Goal: Task Accomplishment & Management: Use online tool/utility

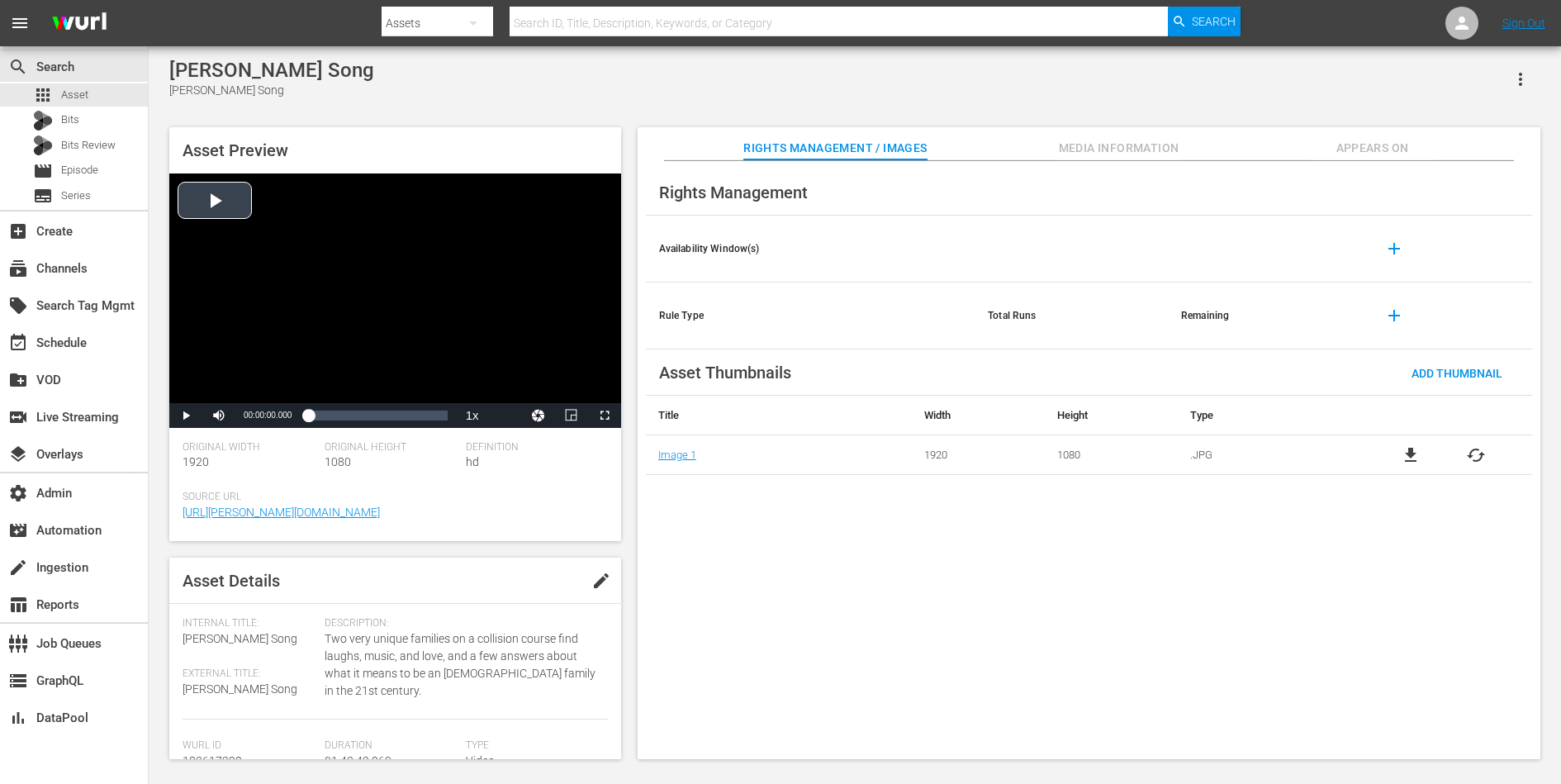
click at [230, 199] on div "Video Player" at bounding box center [396, 288] width 452 height 230
click at [508, 411] on div "Pause Mute Current Time 00:00:00.990 / Duration 01:43:42.950 Loaded : 0.58% 00:…" at bounding box center [396, 416] width 452 height 25
click at [186, 416] on span "Video Player" at bounding box center [186, 416] width 0 height 0
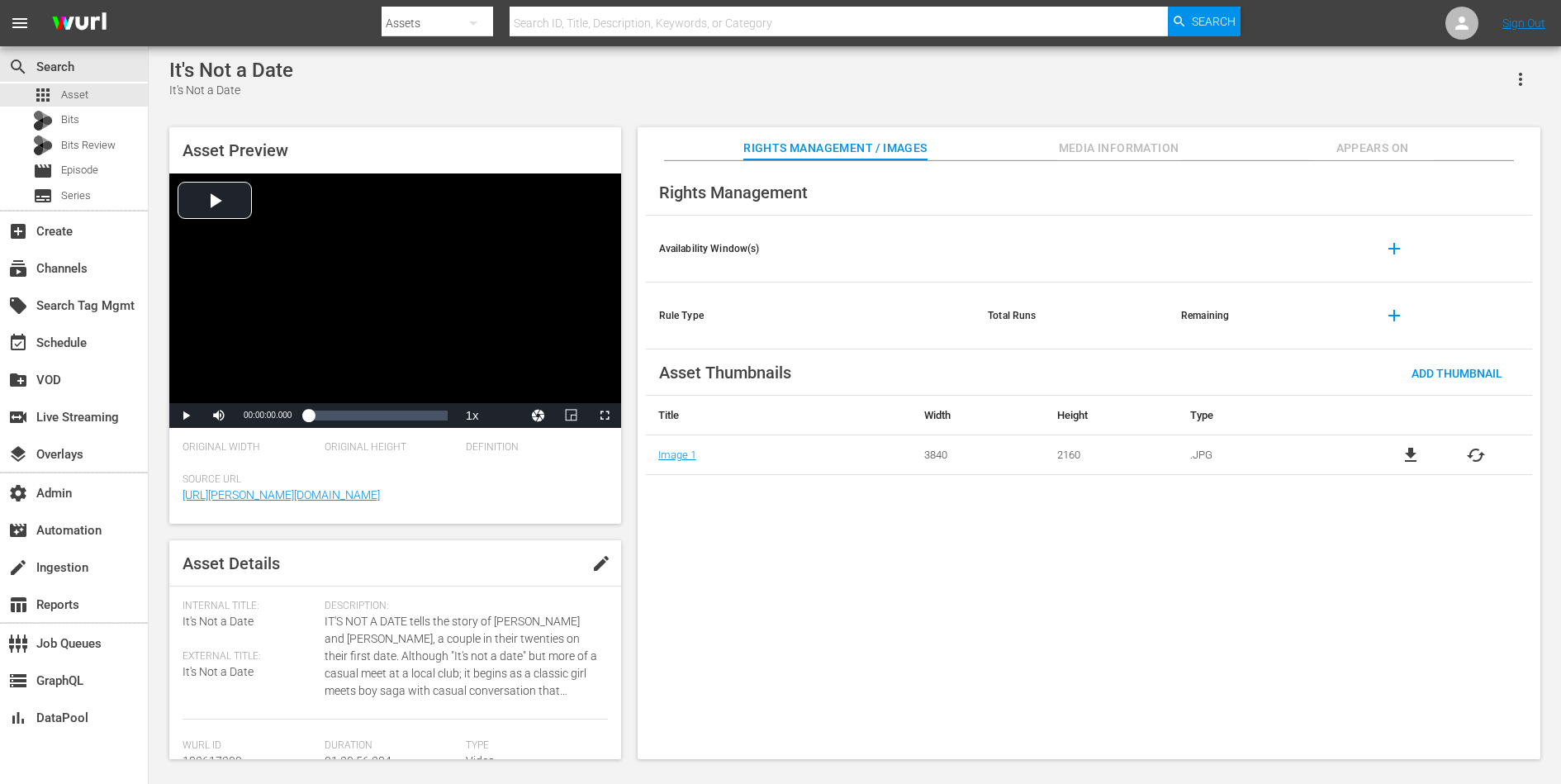
click at [1411, 452] on span "file_download" at bounding box center [1411, 455] width 19 height 19
click at [1409, 451] on span "file_download" at bounding box center [1411, 455] width 19 height 19
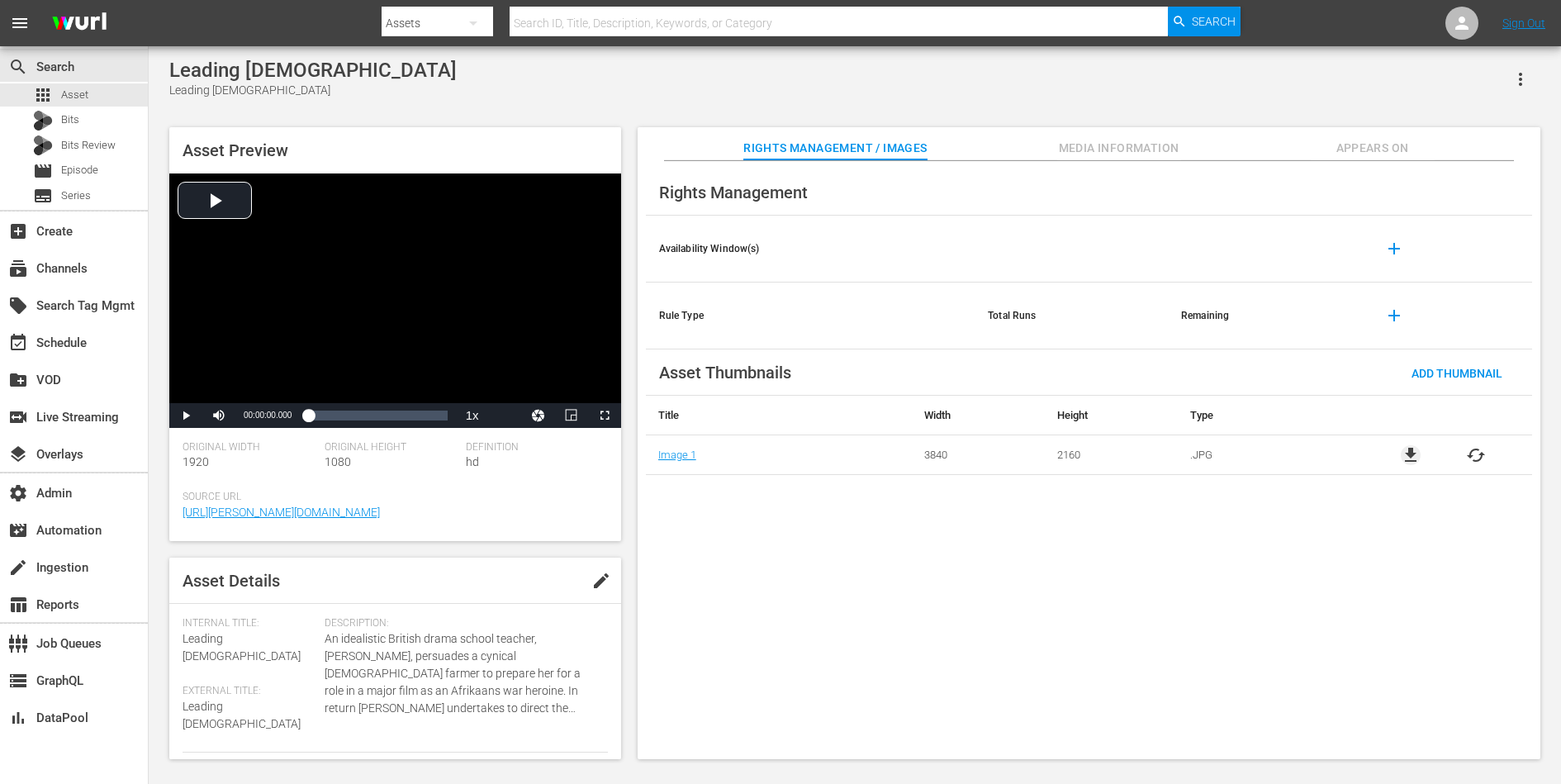
click at [1248, 451] on span "file_download" at bounding box center [1411, 455] width 19 height 19
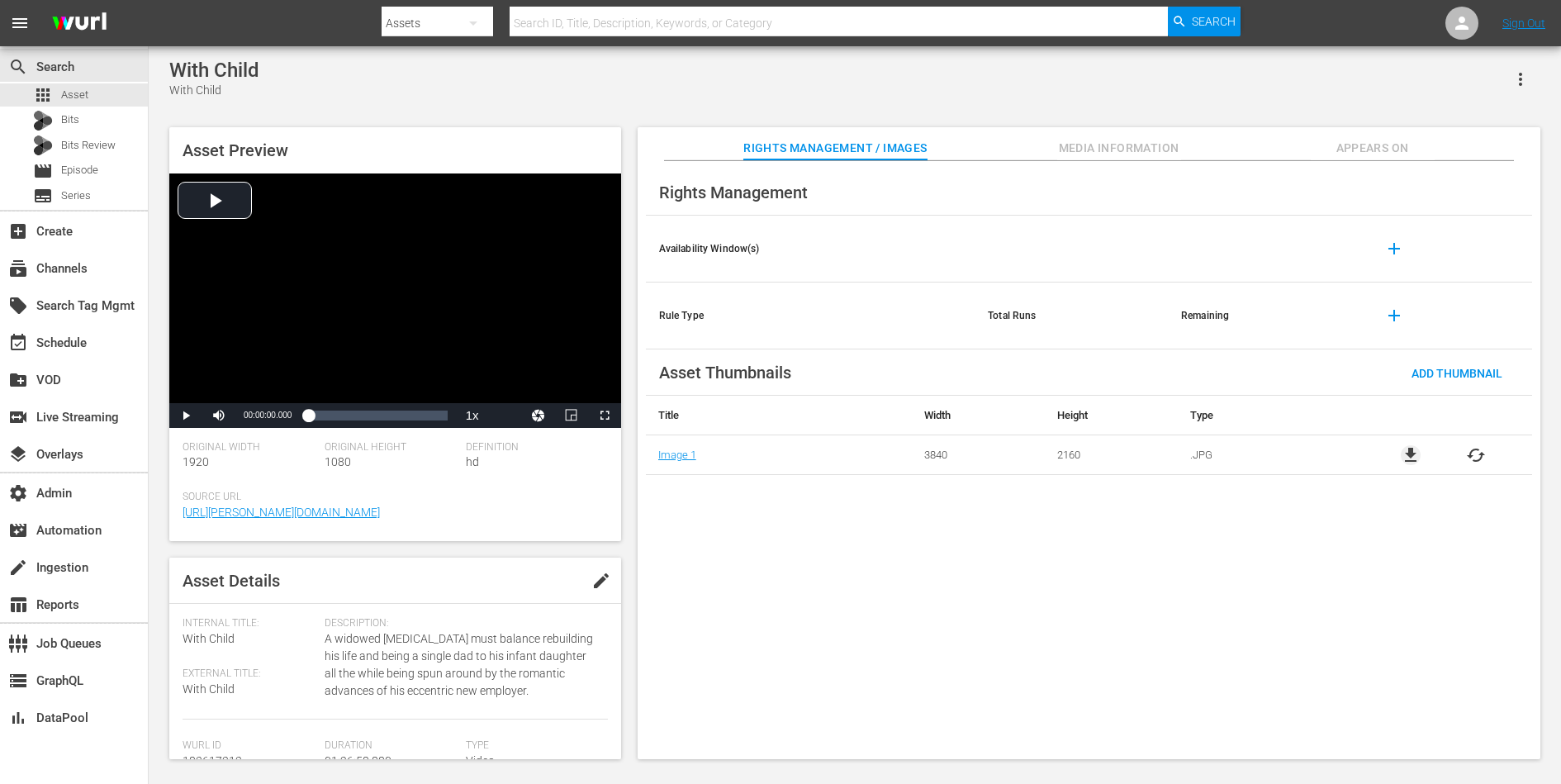
click at [1409, 451] on span "file_download" at bounding box center [1411, 455] width 19 height 19
click at [1248, 451] on span "file_download" at bounding box center [1411, 455] width 19 height 19
click at [1248, 450] on span "file_download" at bounding box center [1411, 455] width 19 height 19
click at [1248, 451] on span "file_download" at bounding box center [1411, 455] width 19 height 19
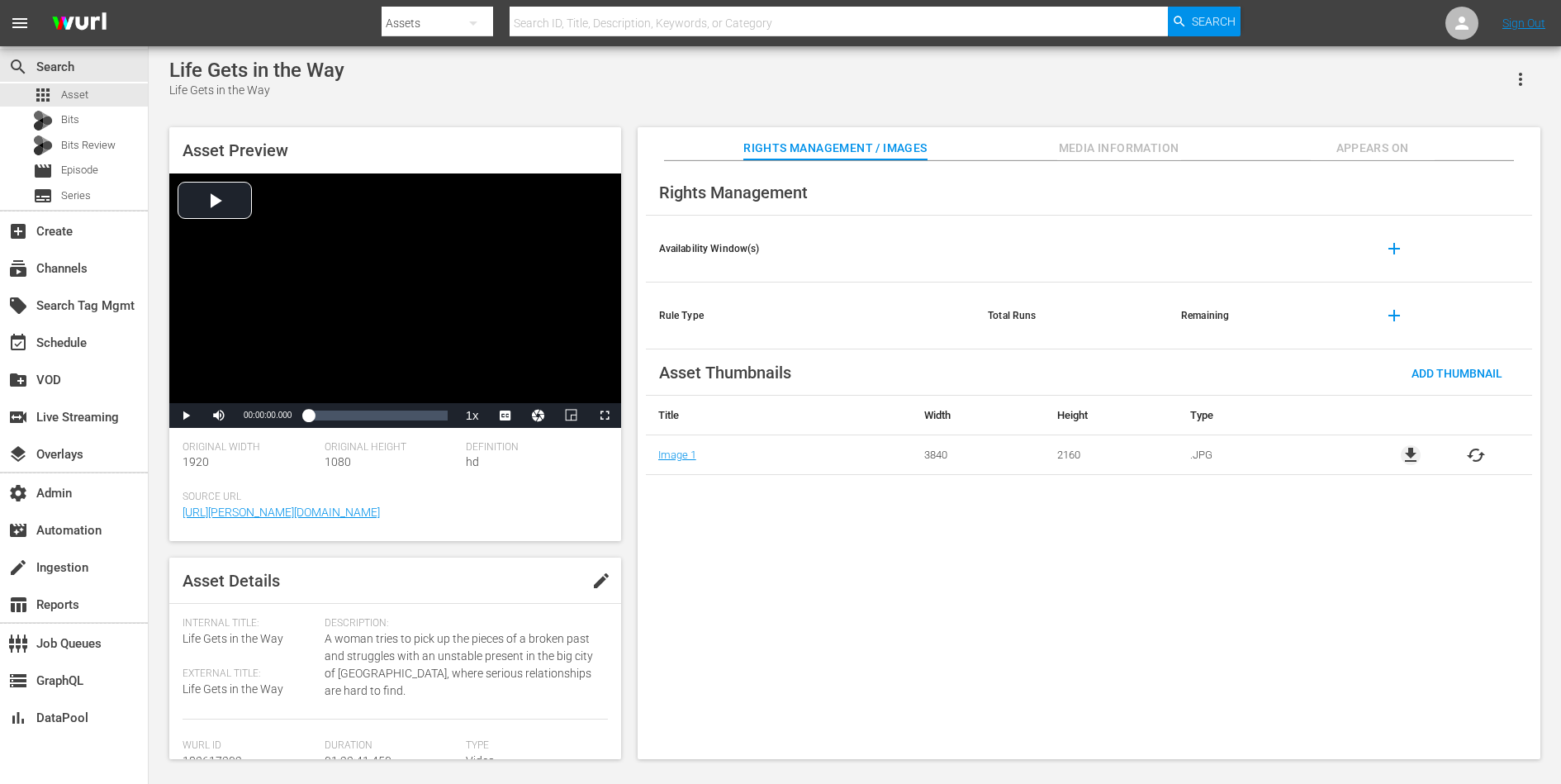
click at [1248, 455] on span "file_download" at bounding box center [1411, 455] width 19 height 19
click at [1248, 451] on span "file_download" at bounding box center [1411, 455] width 19 height 19
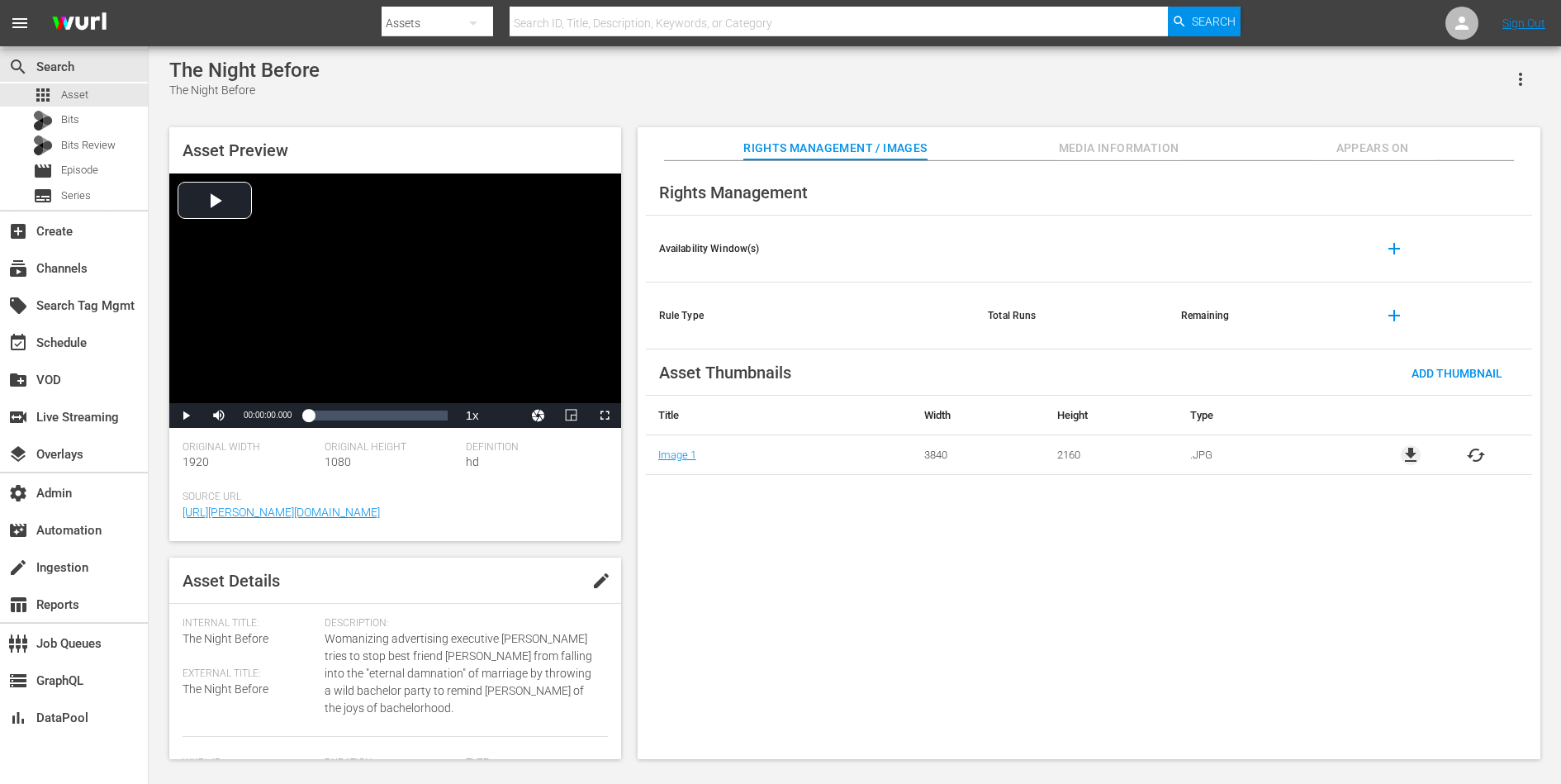
click at [1248, 451] on span "file_download" at bounding box center [1411, 455] width 19 height 19
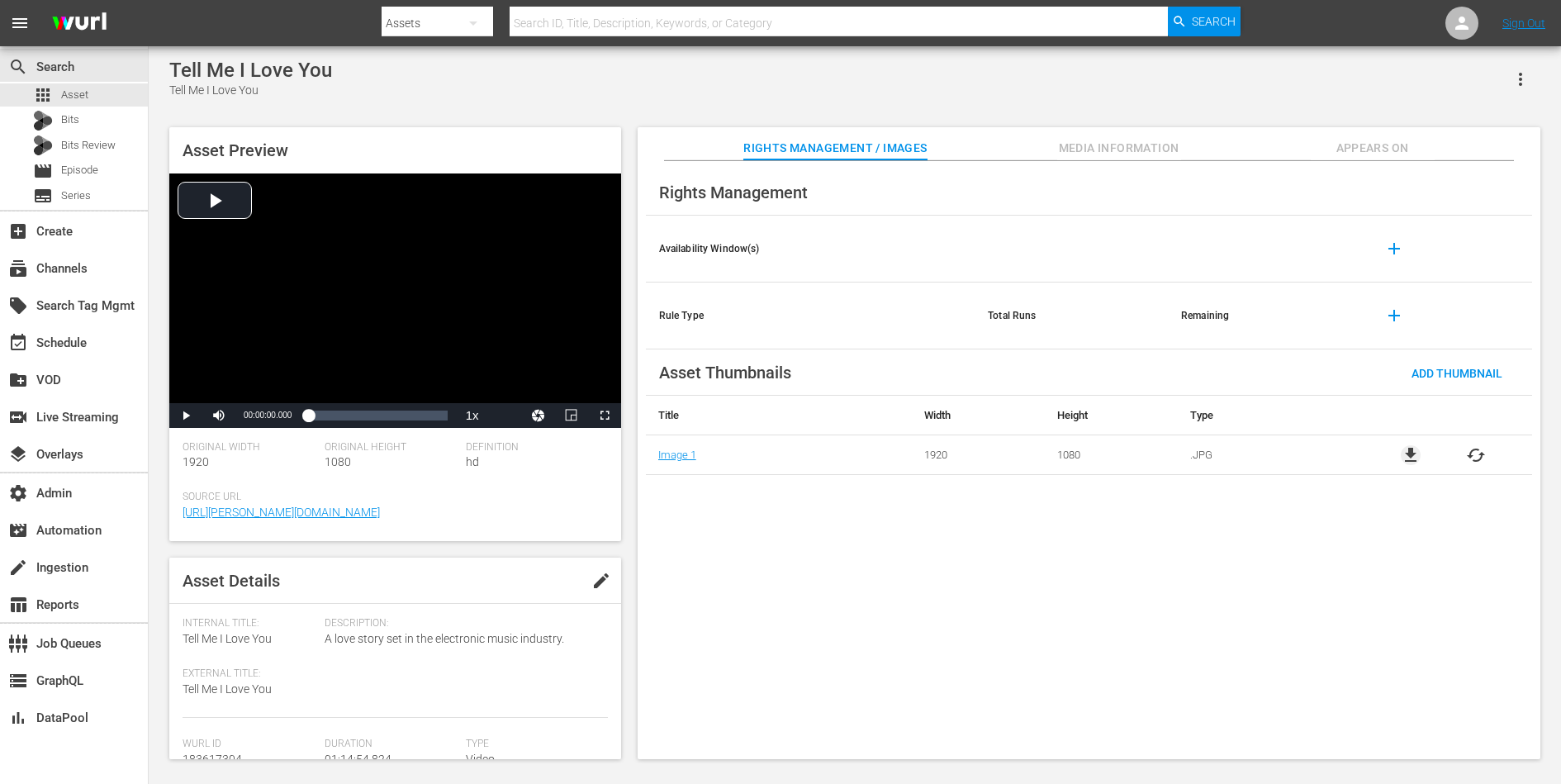
click at [1248, 451] on span "file_download" at bounding box center [1411, 455] width 19 height 19
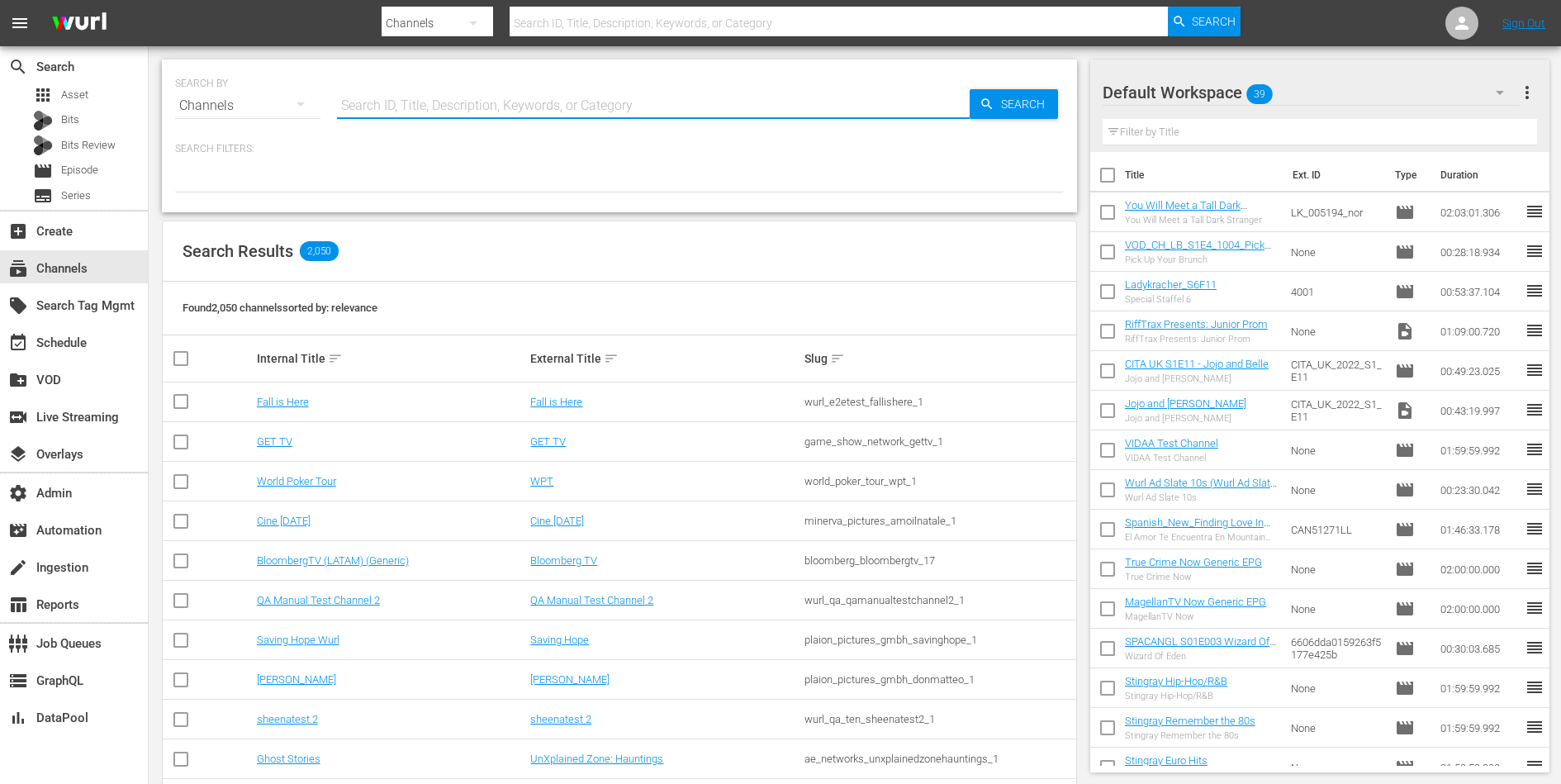
click at [424, 112] on input "text" at bounding box center [653, 106] width 633 height 40
type input "saving hope"
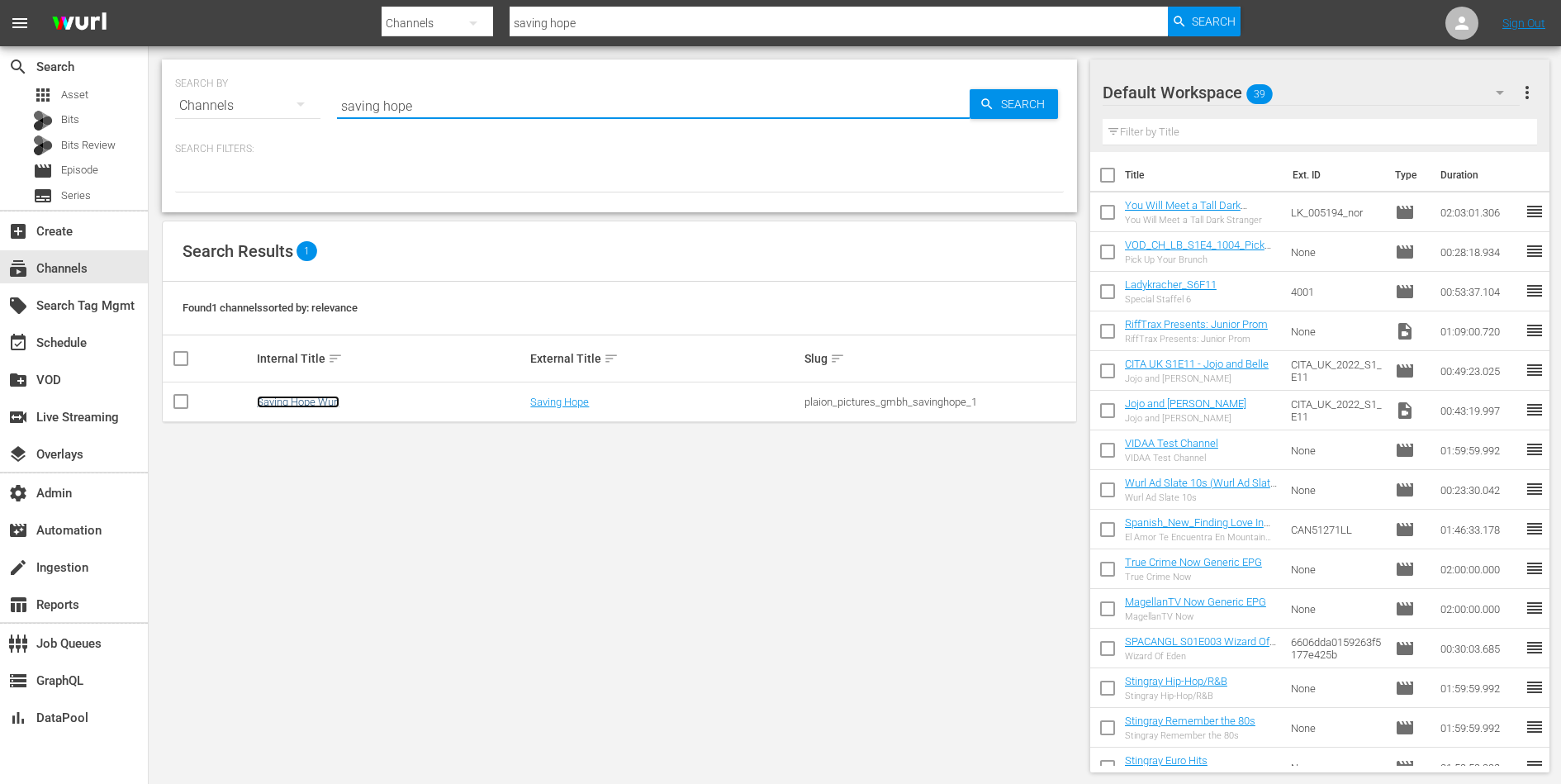
click at [293, 404] on link "Saving Hope Wurl" at bounding box center [298, 401] width 82 height 13
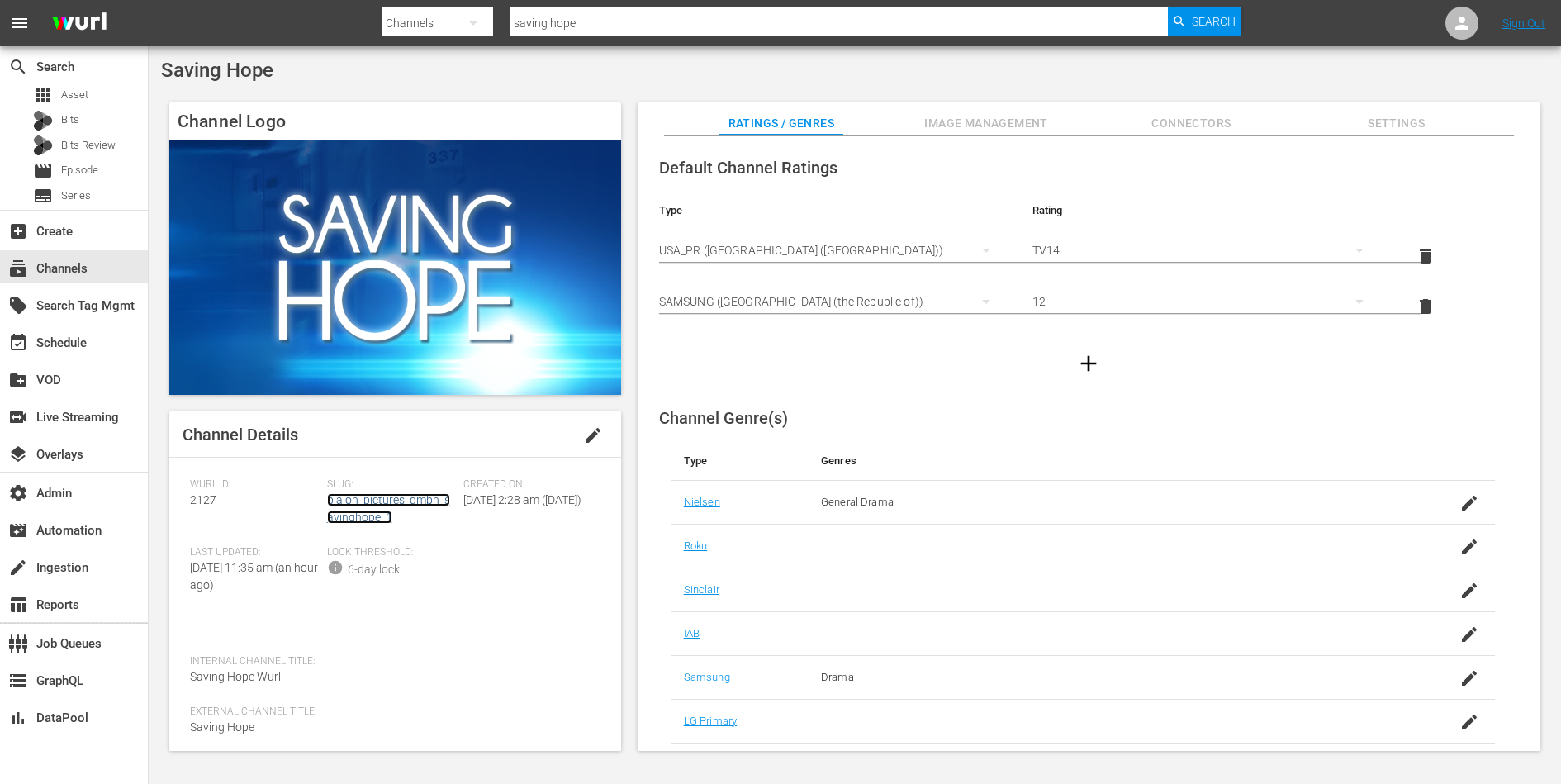
click at [372, 502] on link "plaion_pictures_gmbh_savinghope_1" at bounding box center [388, 509] width 123 height 31
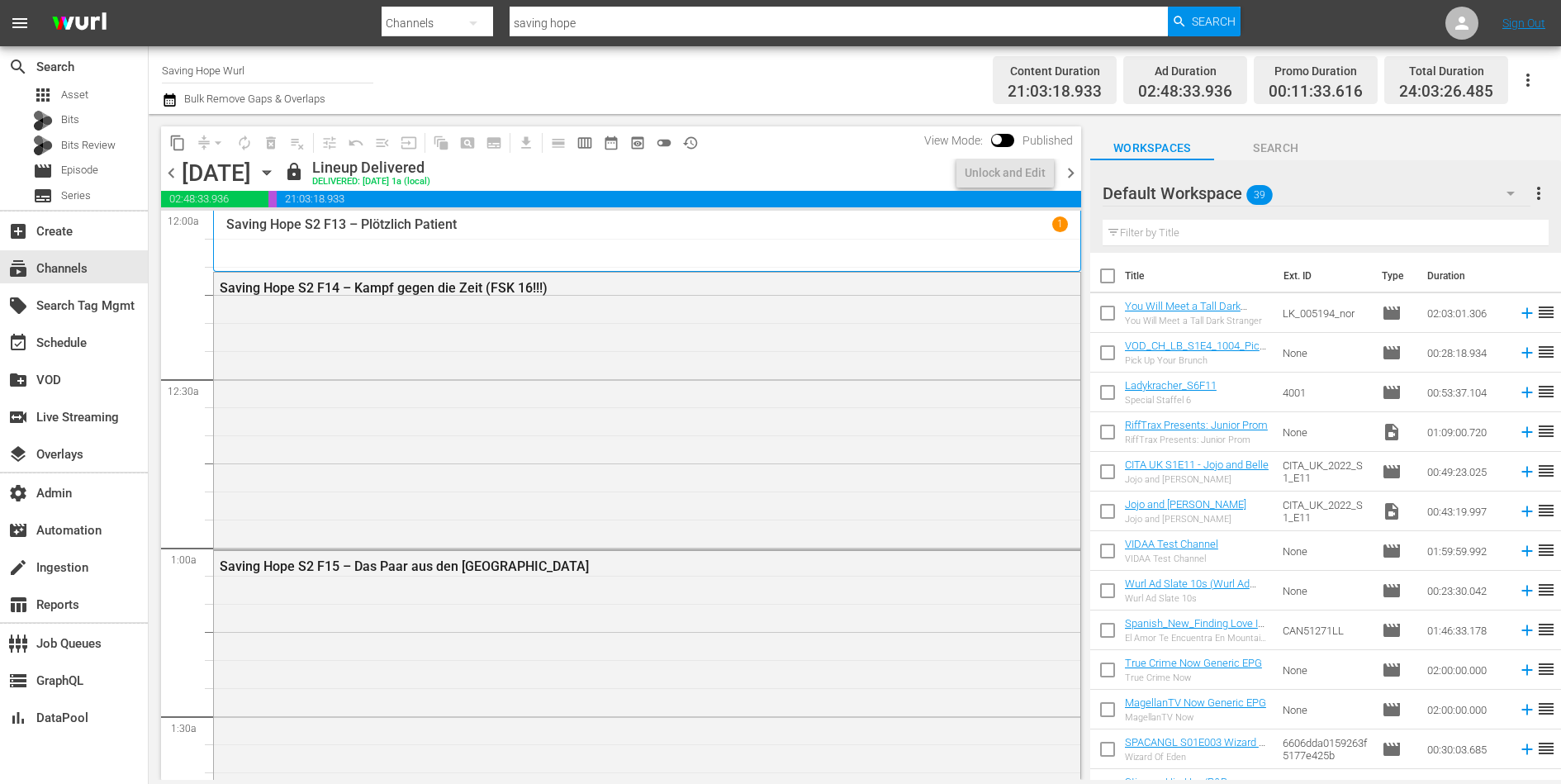
click at [357, 469] on div "Saving Hope S2 F14 – Kampf gegen die Zeit (FSK 16!!!)" at bounding box center [648, 409] width 867 height 273
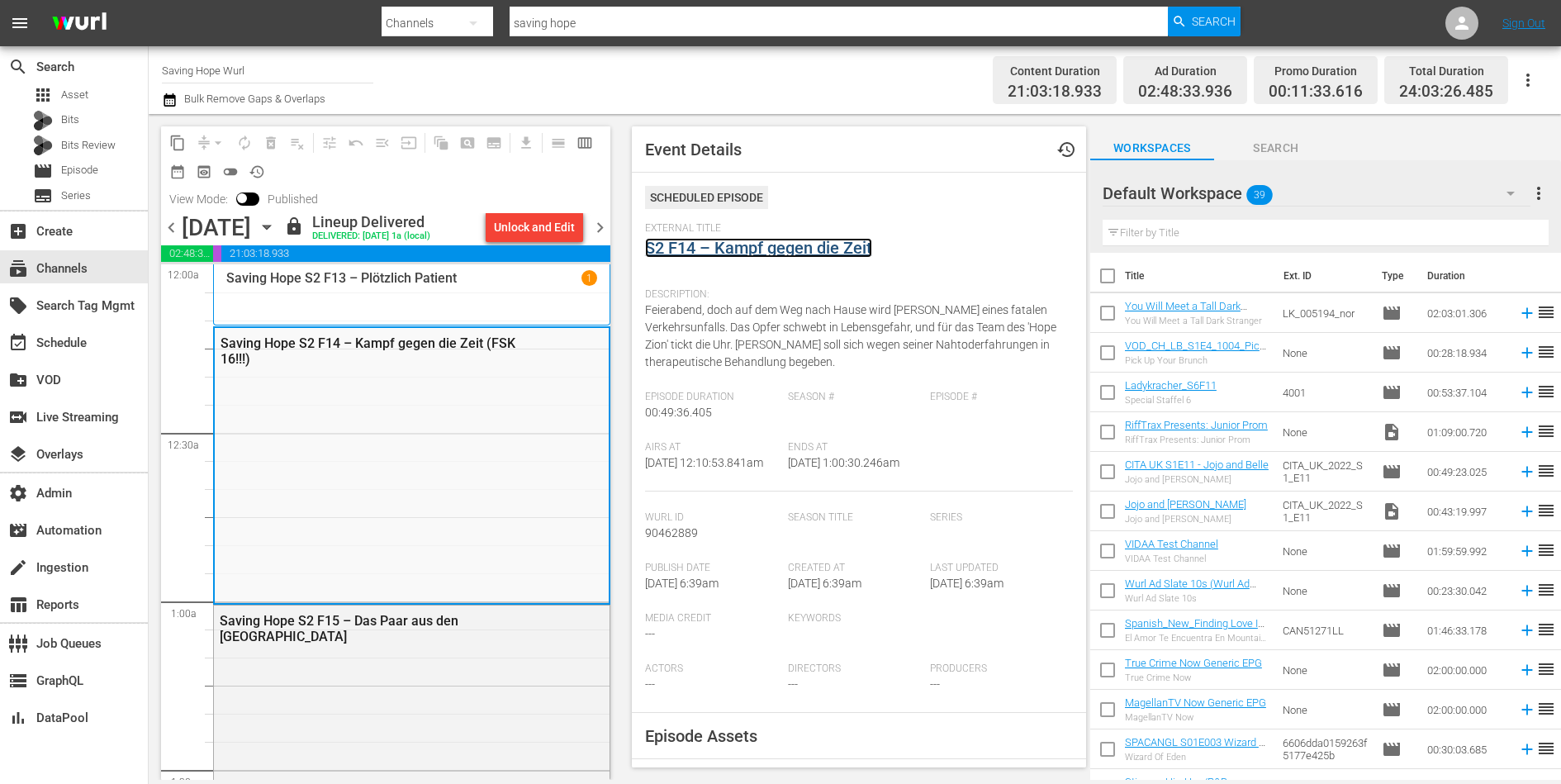
click at [691, 241] on link "S2 F14 – Kampf gegen die Zeit" at bounding box center [758, 247] width 227 height 19
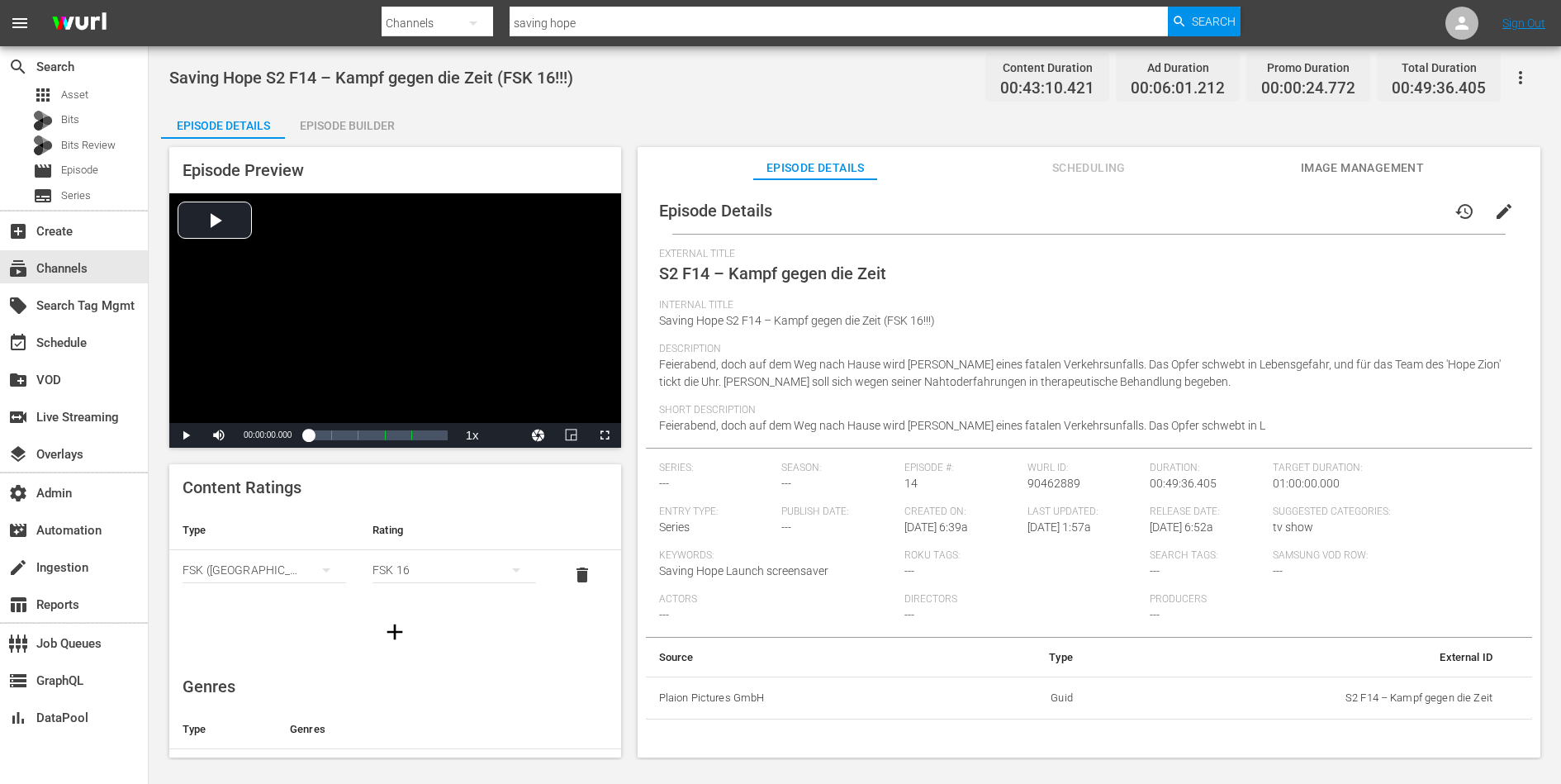
click at [376, 125] on div "Episode Builder" at bounding box center [347, 125] width 124 height 40
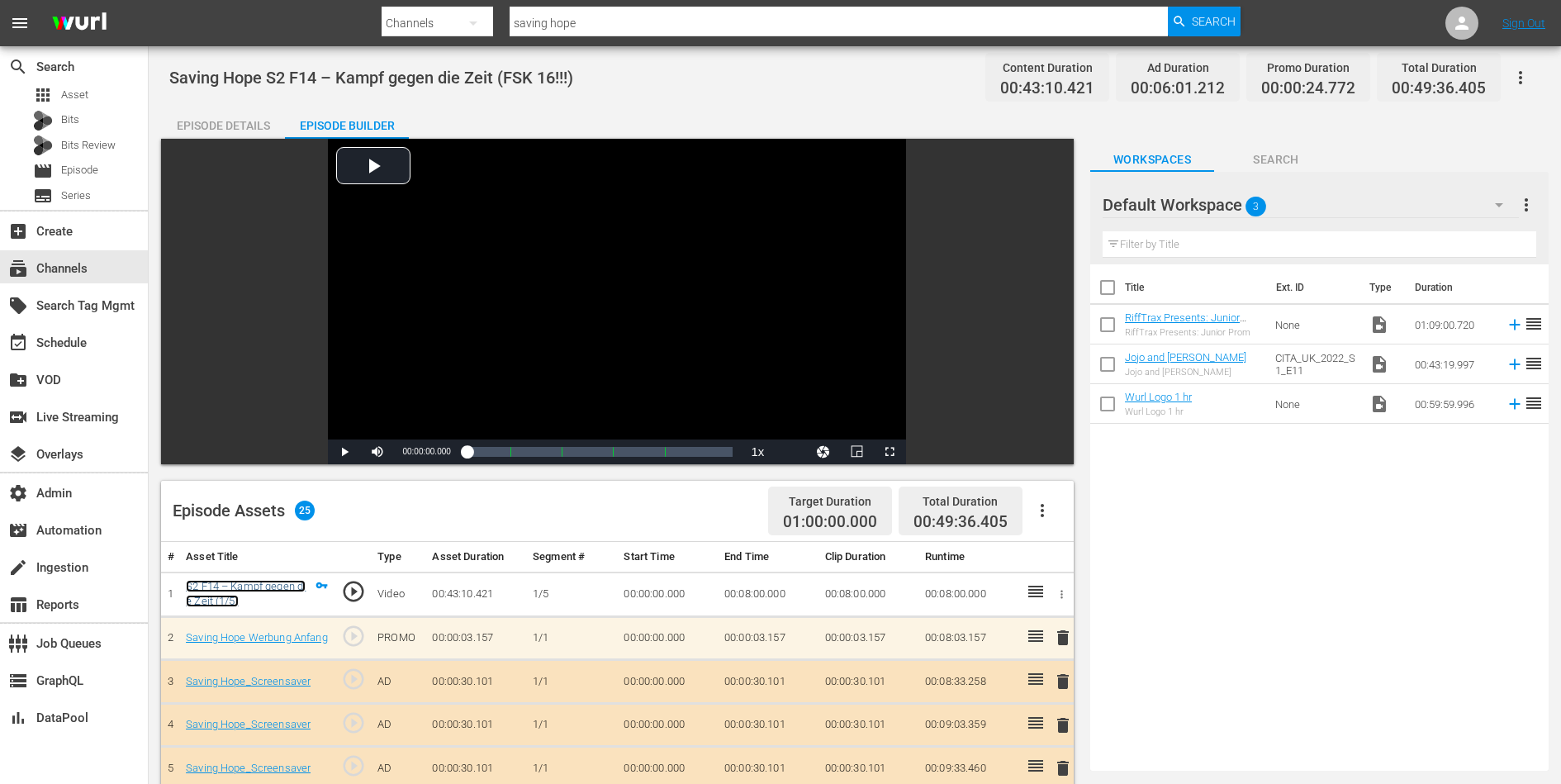
click at [269, 583] on link "S2 F14 – Kampf gegen die Zeit (1/5)" at bounding box center [246, 593] width 120 height 28
click at [102, 96] on div "apps Asset" at bounding box center [74, 95] width 148 height 23
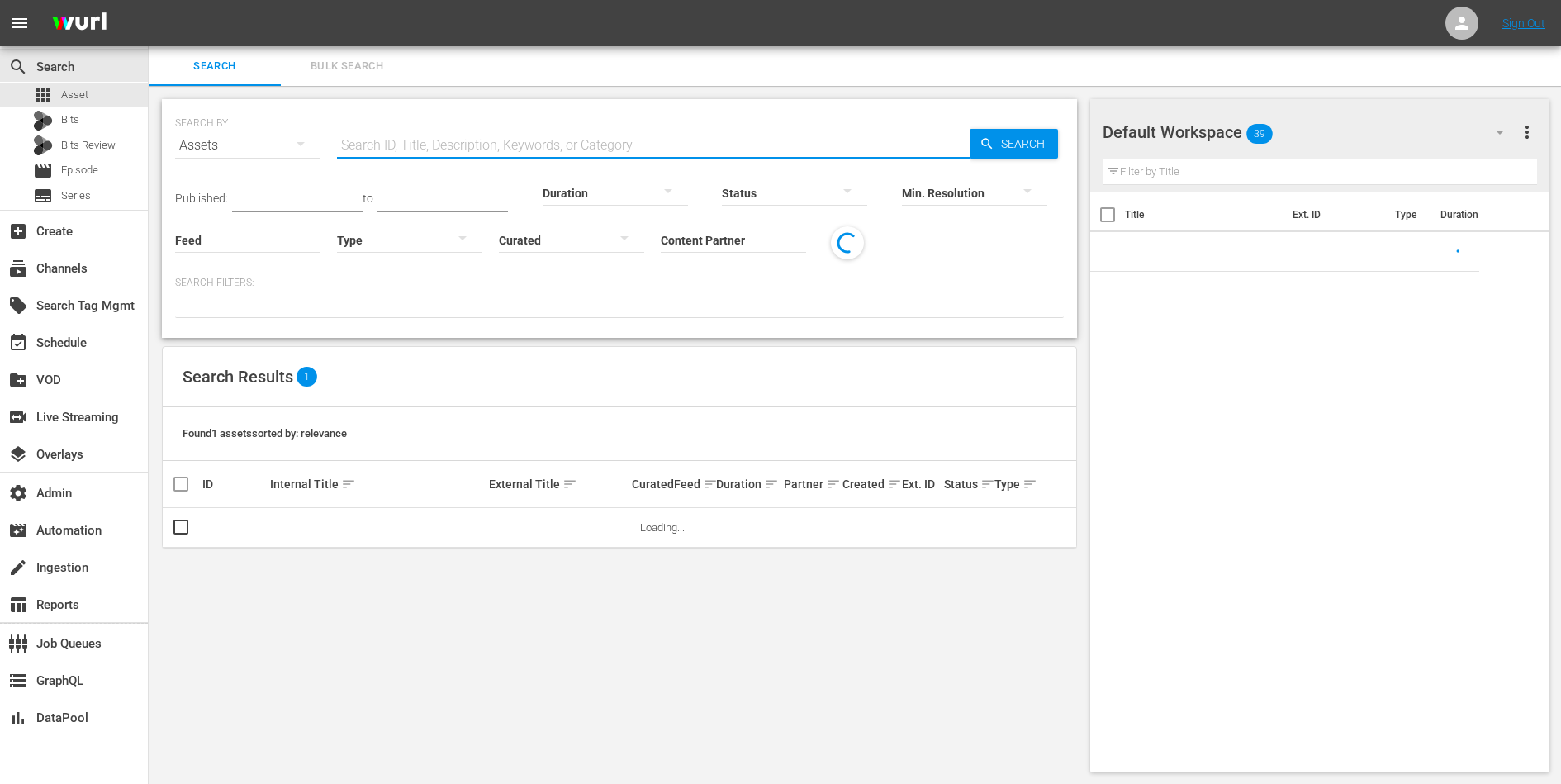
click at [400, 140] on input "text" at bounding box center [653, 145] width 633 height 40
paste input "S1 F10 – Ein Neuanfang"
type input "S1 F10 – Ein Neuanfang"
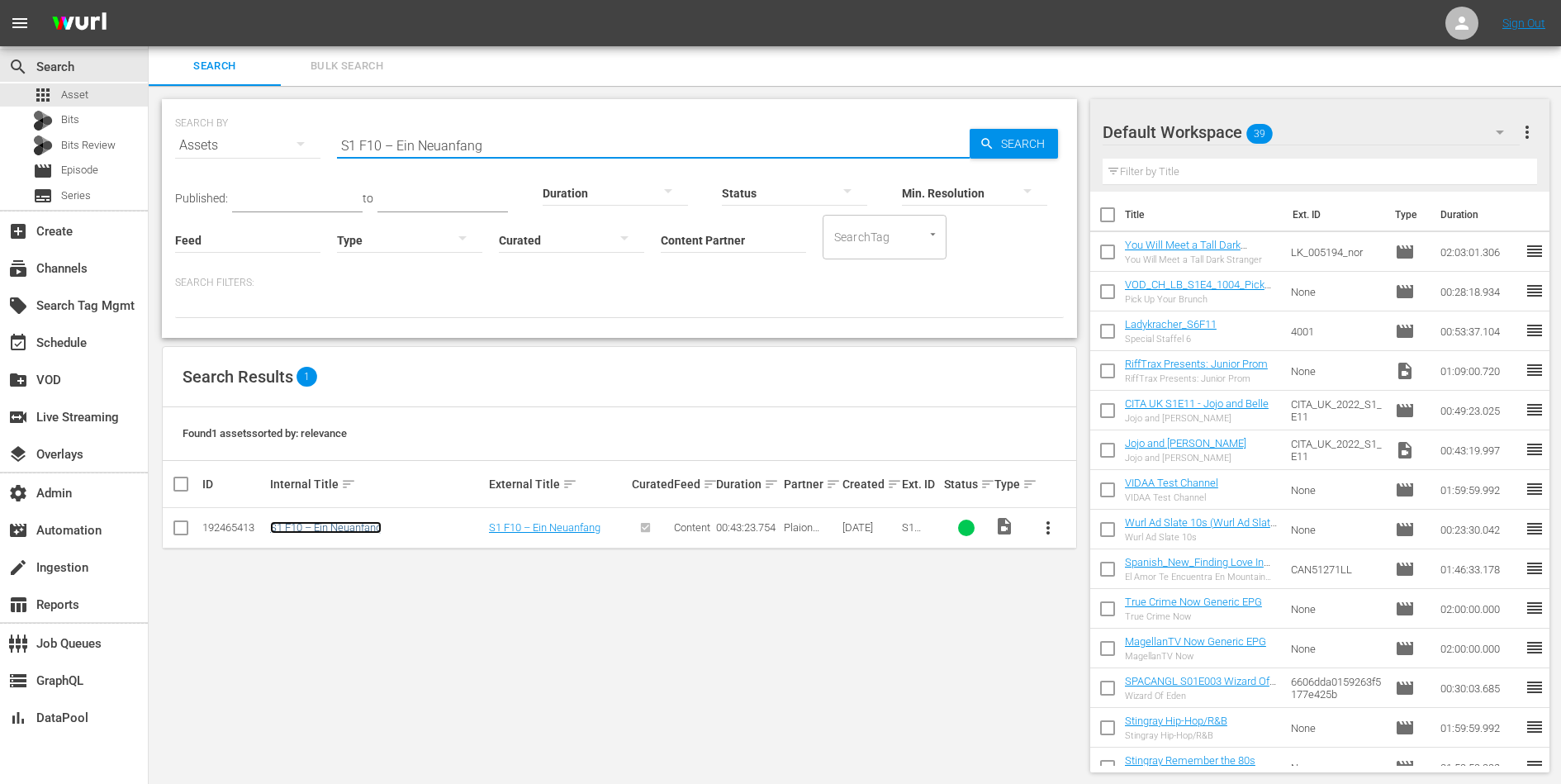
click at [348, 522] on link "S1 F10 – Ein Neuanfang" at bounding box center [326, 527] width 112 height 13
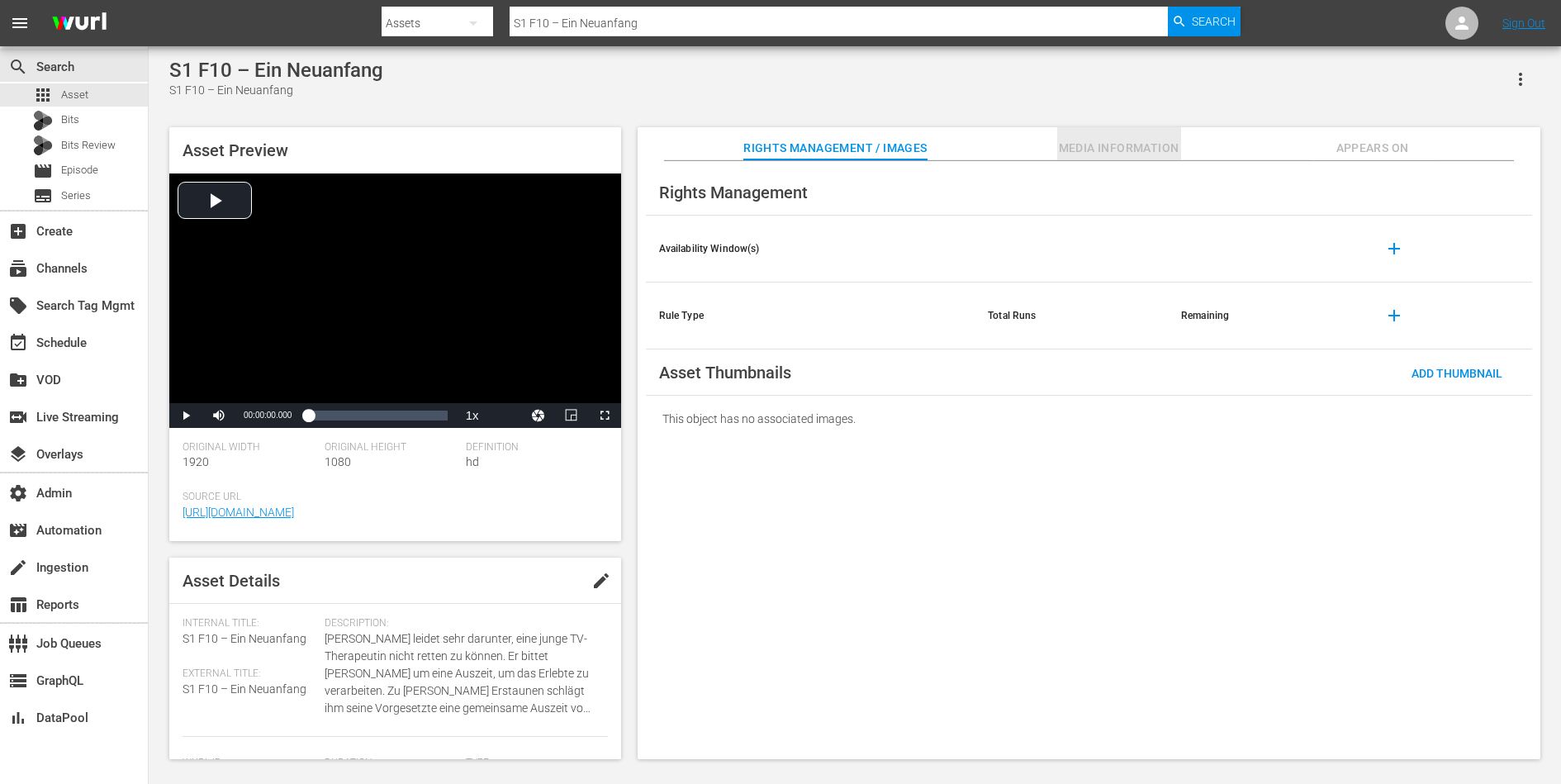
click at [1126, 155] on span "Media Information" at bounding box center [1120, 147] width 124 height 20
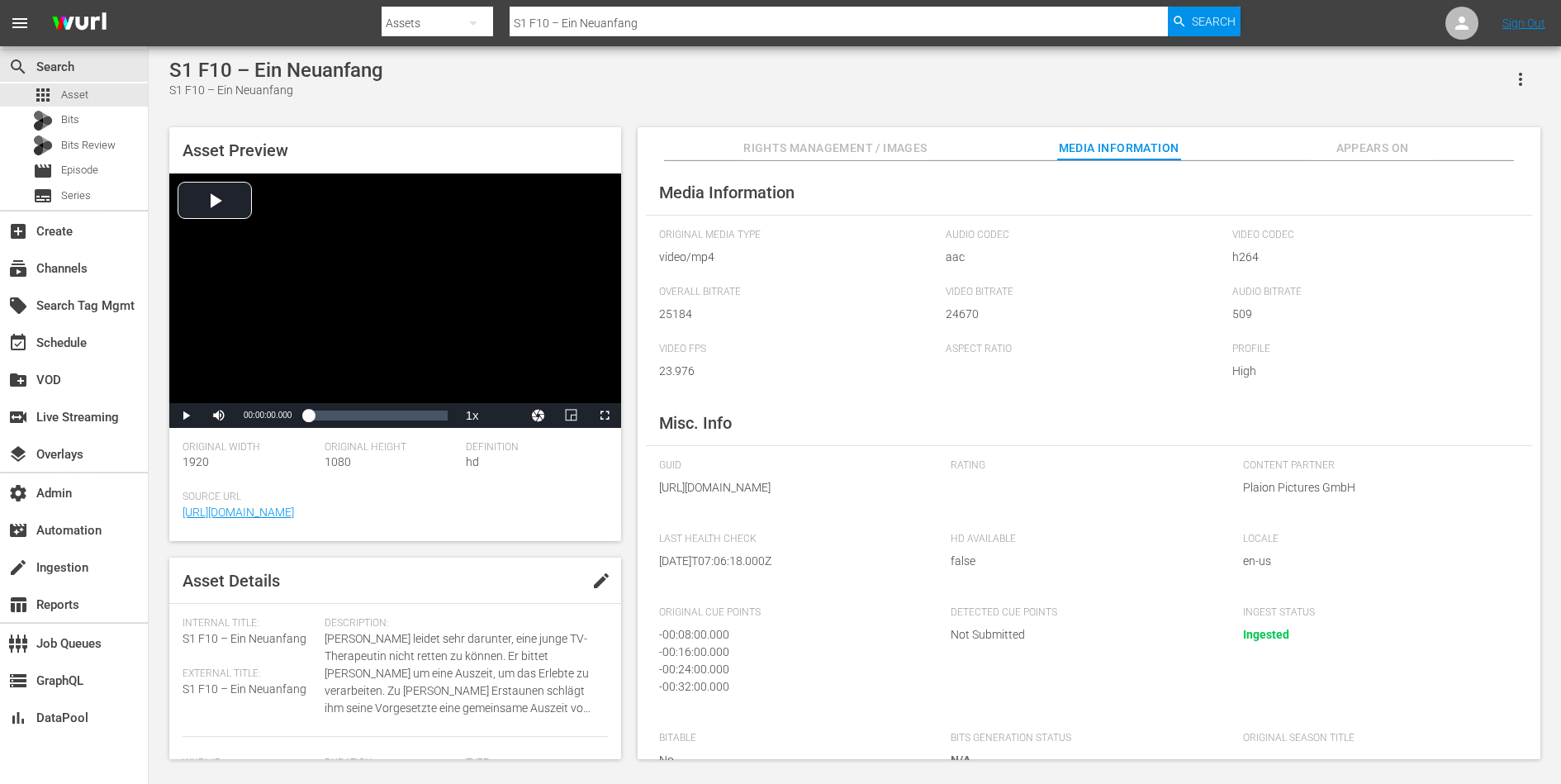
click at [1350, 141] on span "Appears On" at bounding box center [1373, 147] width 124 height 20
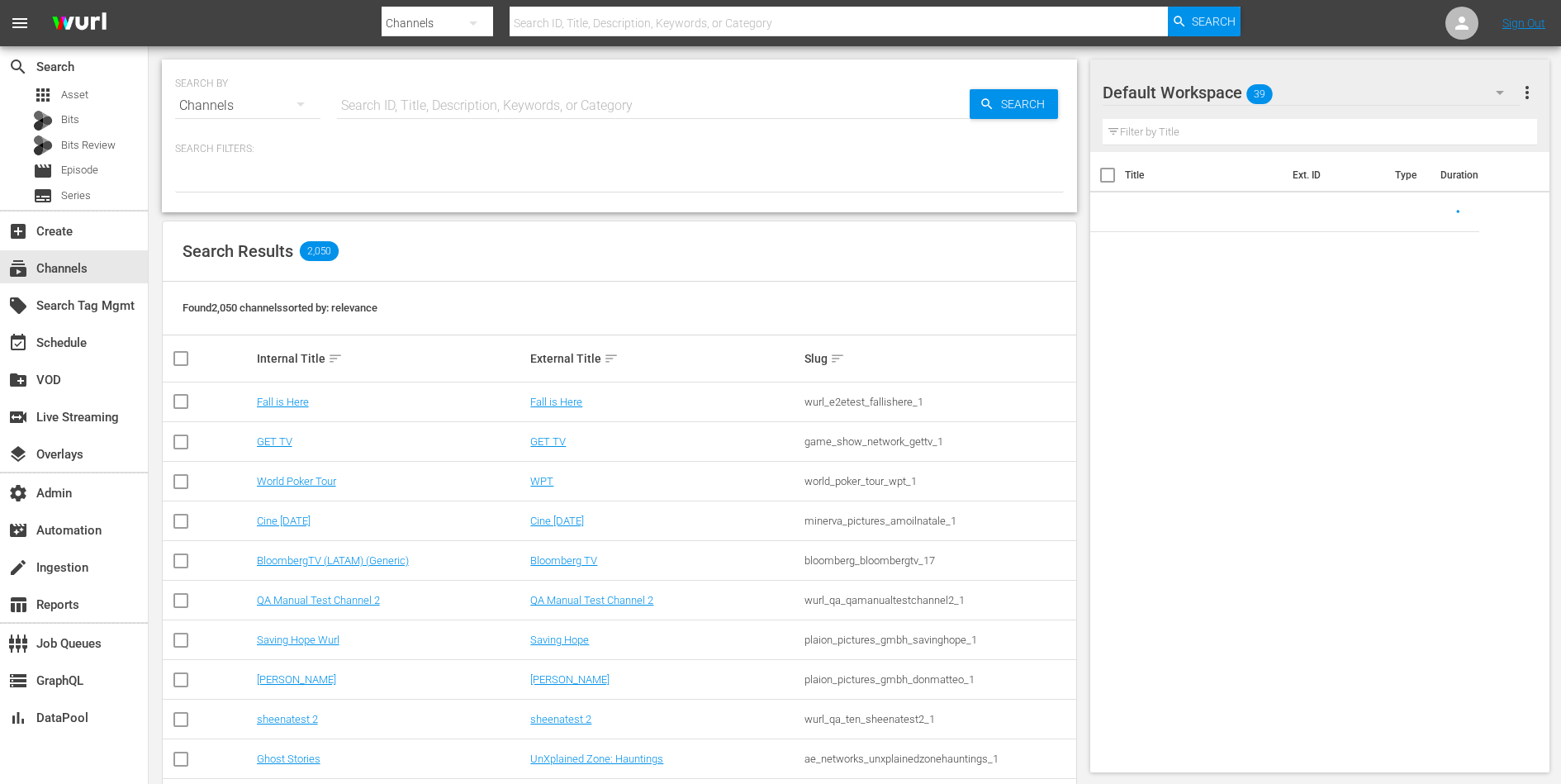
click at [379, 82] on div "SEARCH BY Search By Channels Search ID, Title, Description, Keywords, or Catego…" at bounding box center [620, 95] width 889 height 59
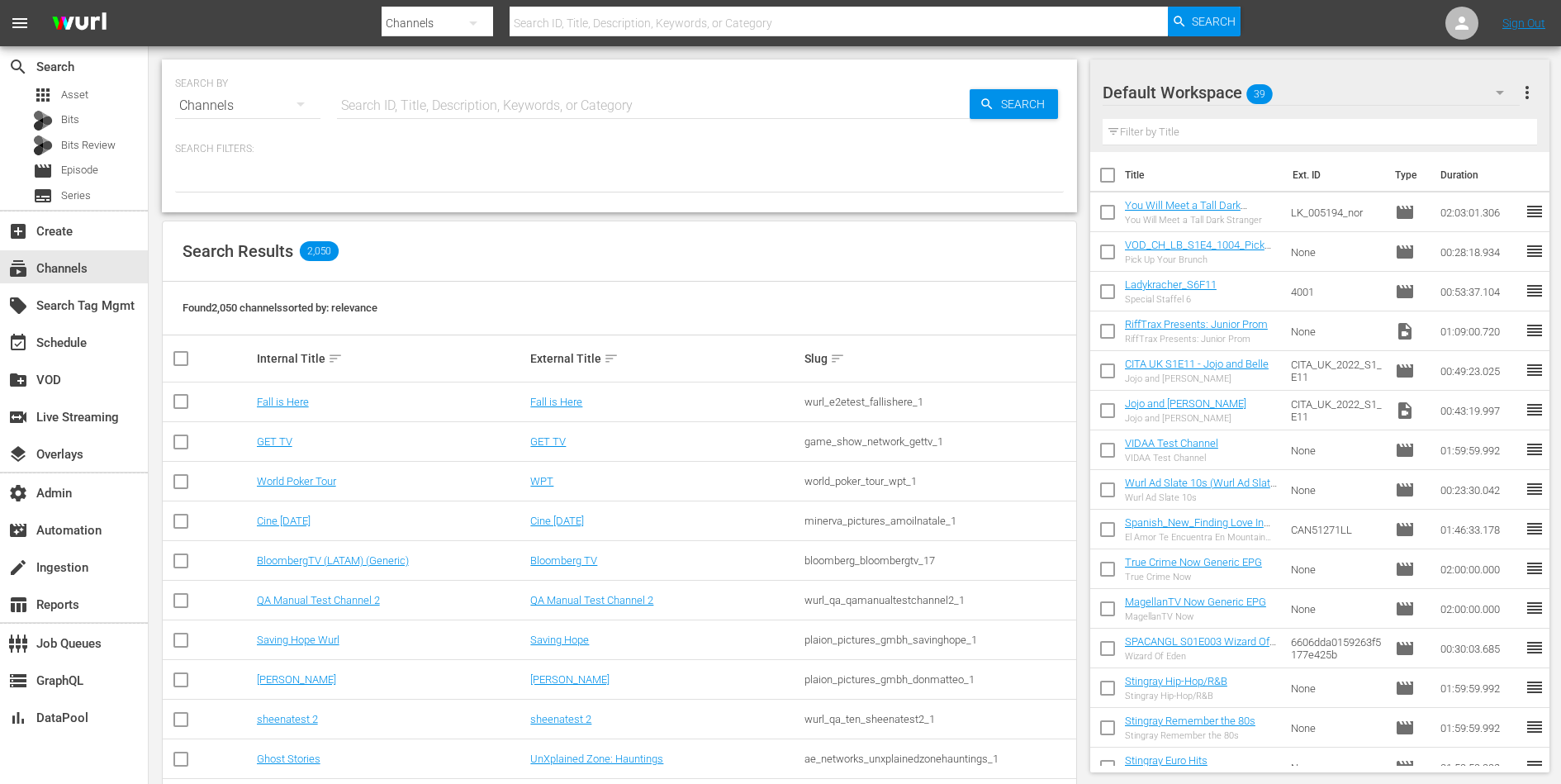
click at [381, 94] on input "text" at bounding box center [653, 106] width 633 height 40
type input "bob ross"
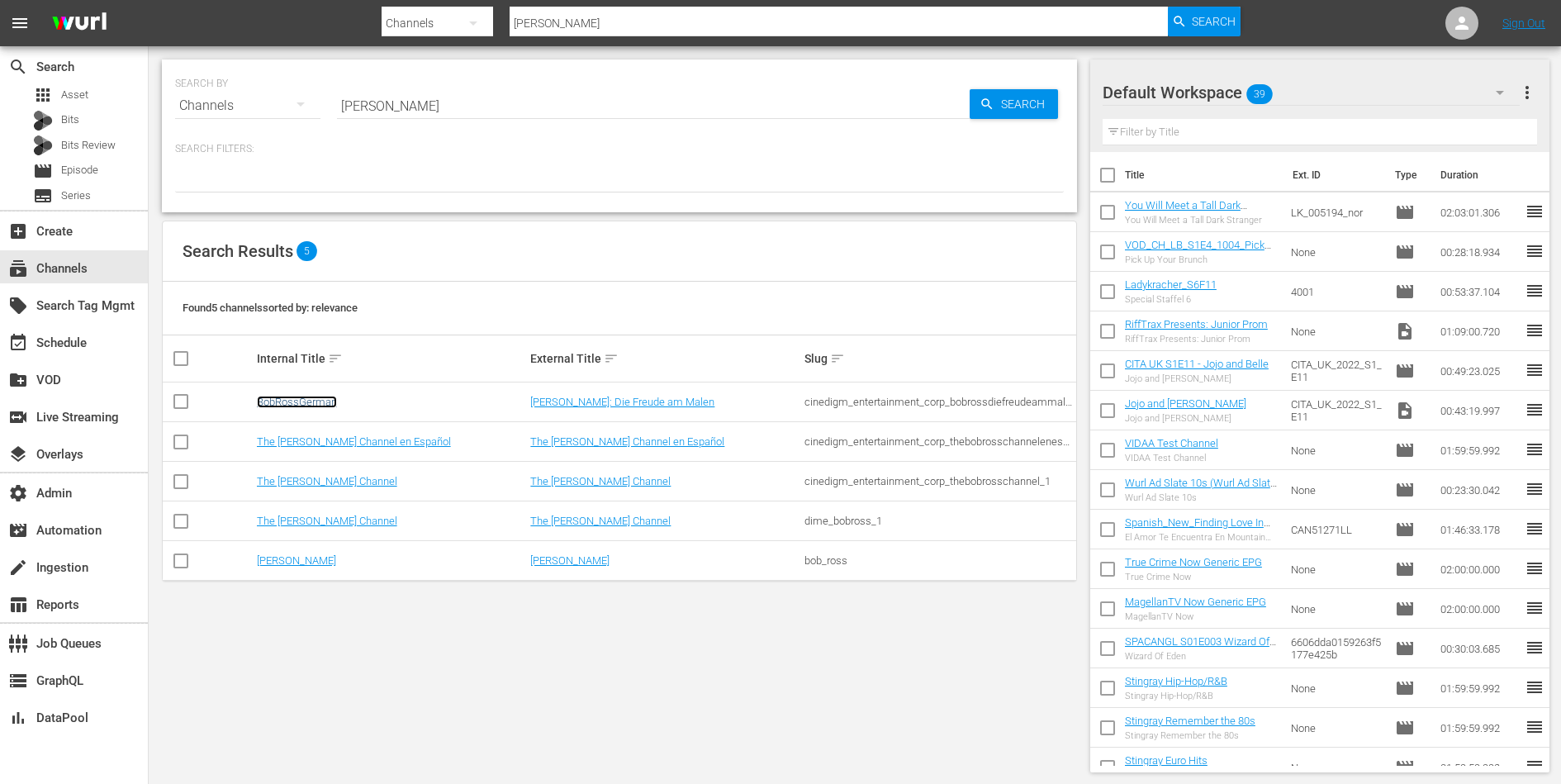
click at [301, 404] on link "BobRossGerman" at bounding box center [297, 401] width 80 height 13
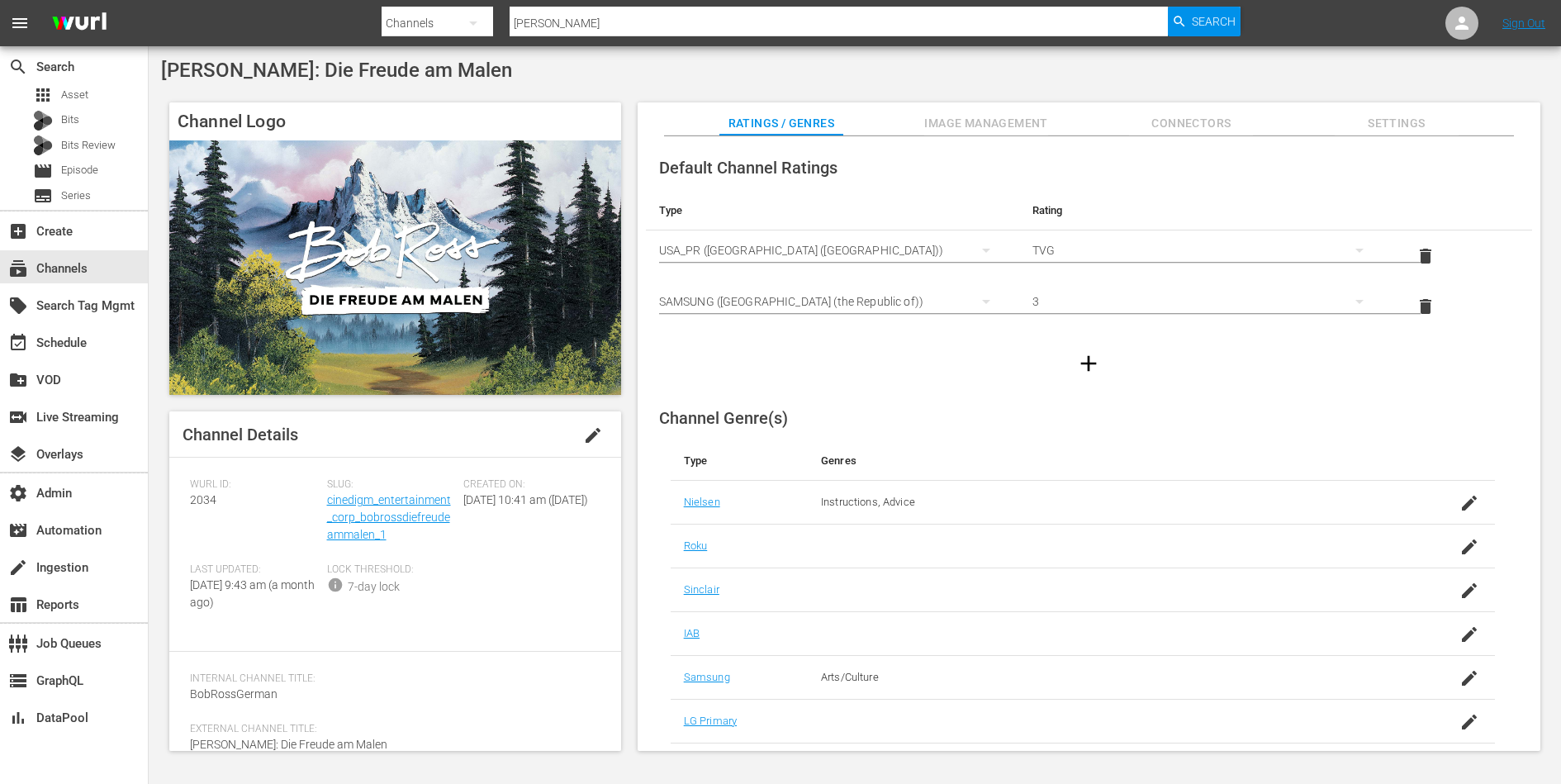
click at [1178, 123] on span "Connectors" at bounding box center [1192, 123] width 124 height 20
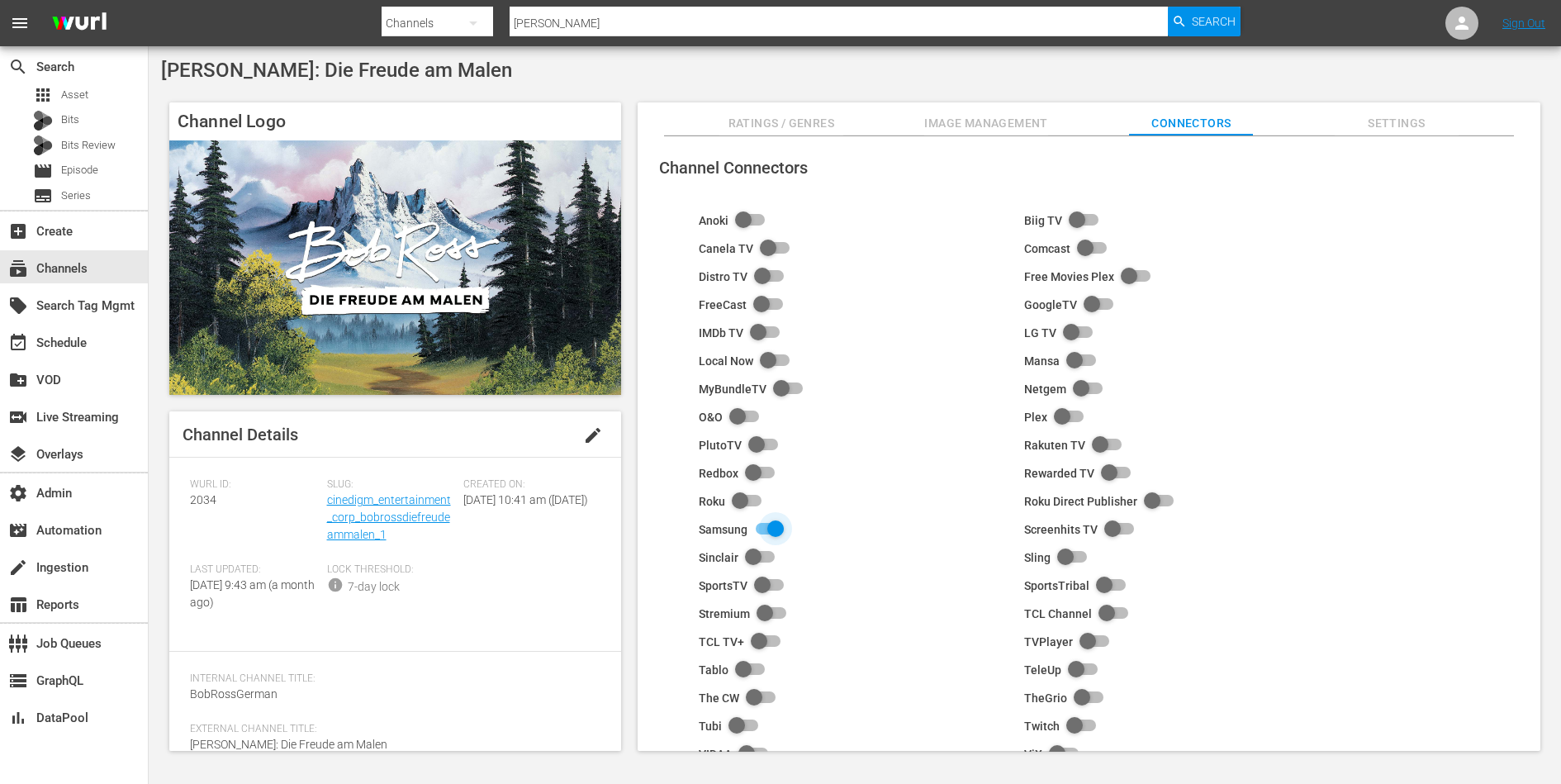
click at [778, 521] on input "checkbox" at bounding box center [765, 529] width 36 height 19
checkbox input "false"
click at [385, 518] on link "cinedigm_entertainment_corp_bobrossdiefreudeammalen_1" at bounding box center [389, 517] width 124 height 47
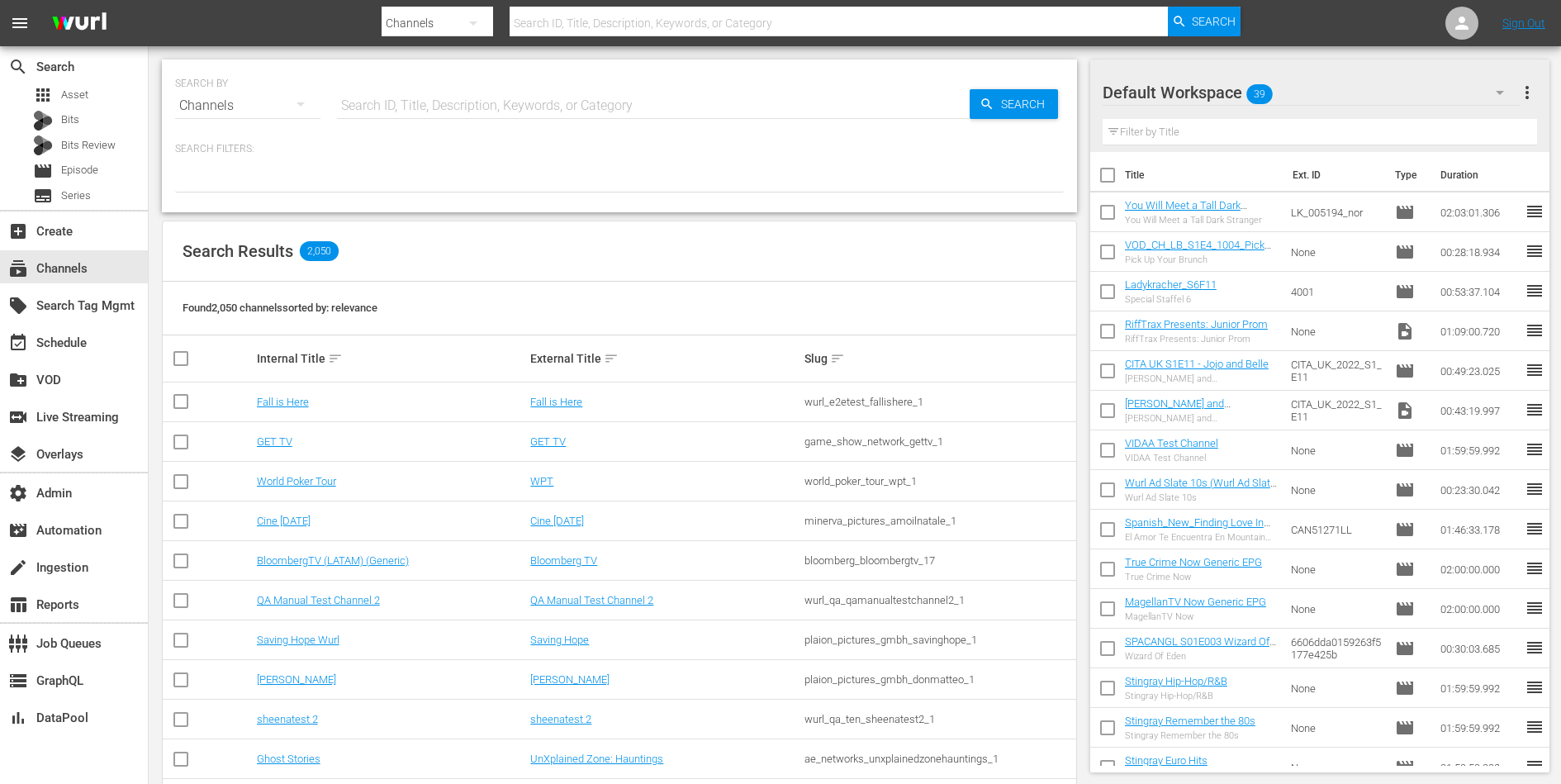
click at [388, 102] on input "text" at bounding box center [653, 106] width 633 height 40
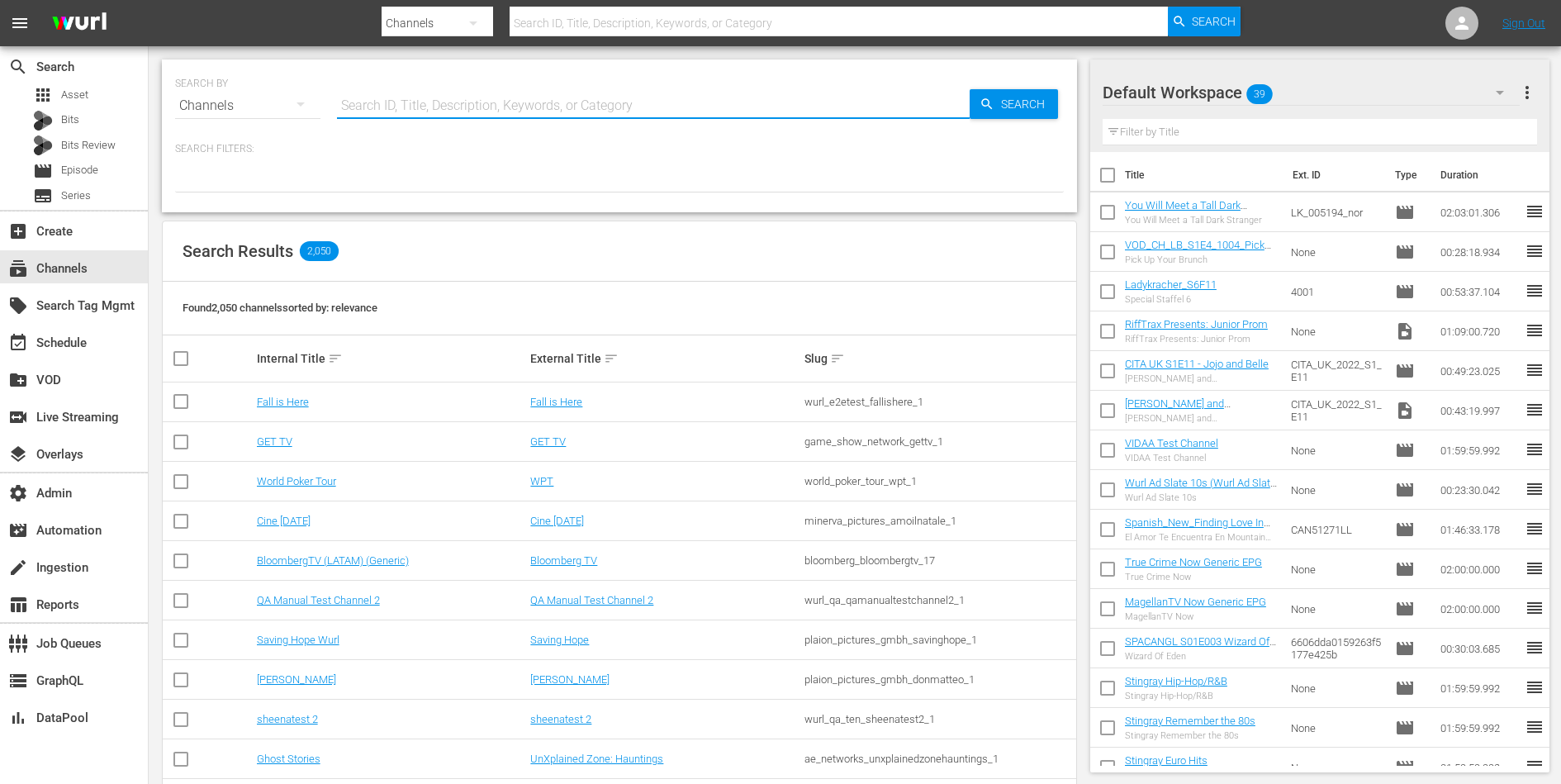
click at [467, 99] on input "text" at bounding box center [653, 106] width 633 height 40
type input "cine natale"
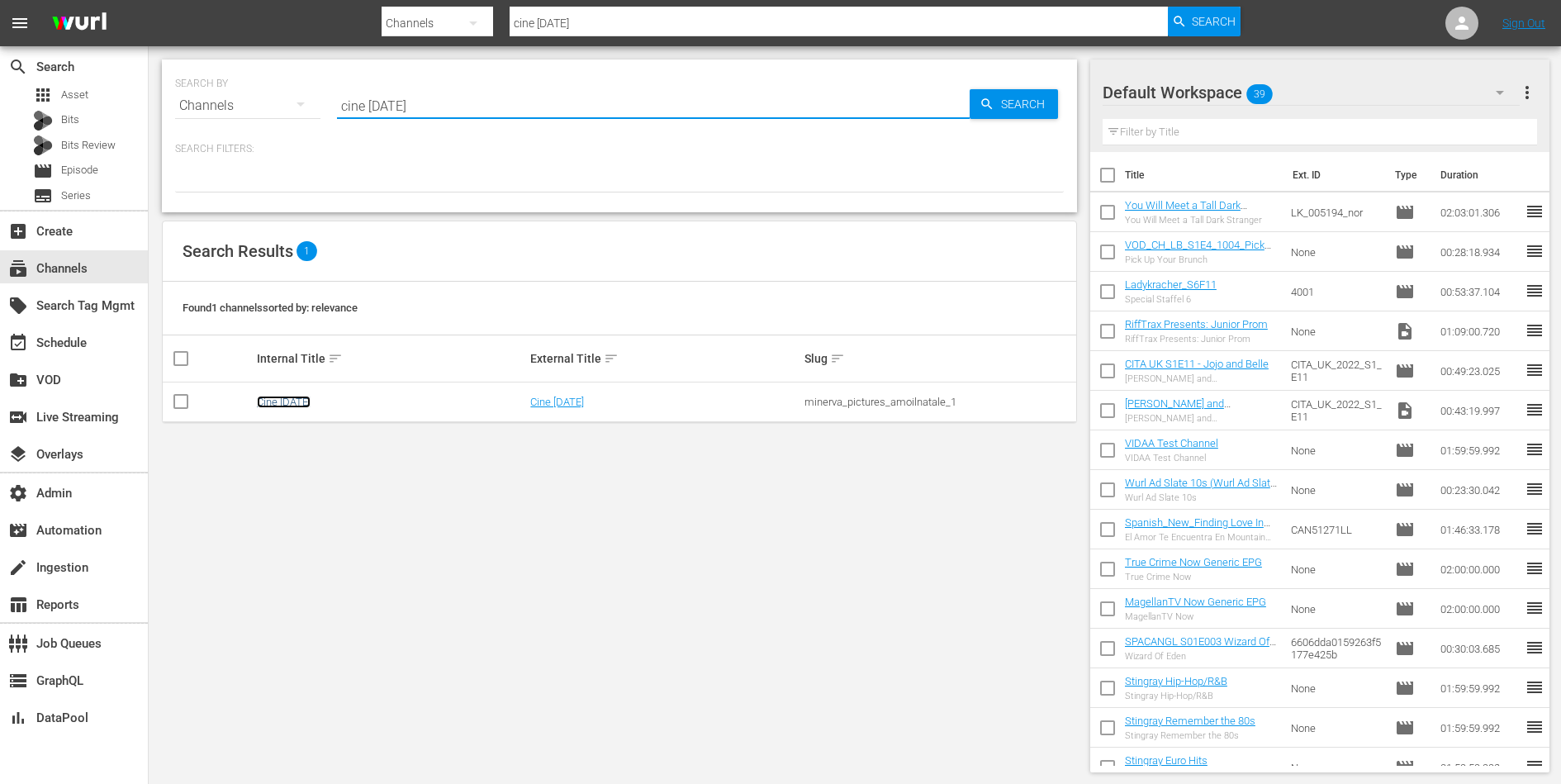
click at [289, 402] on link "Cine Natale" at bounding box center [283, 401] width 53 height 13
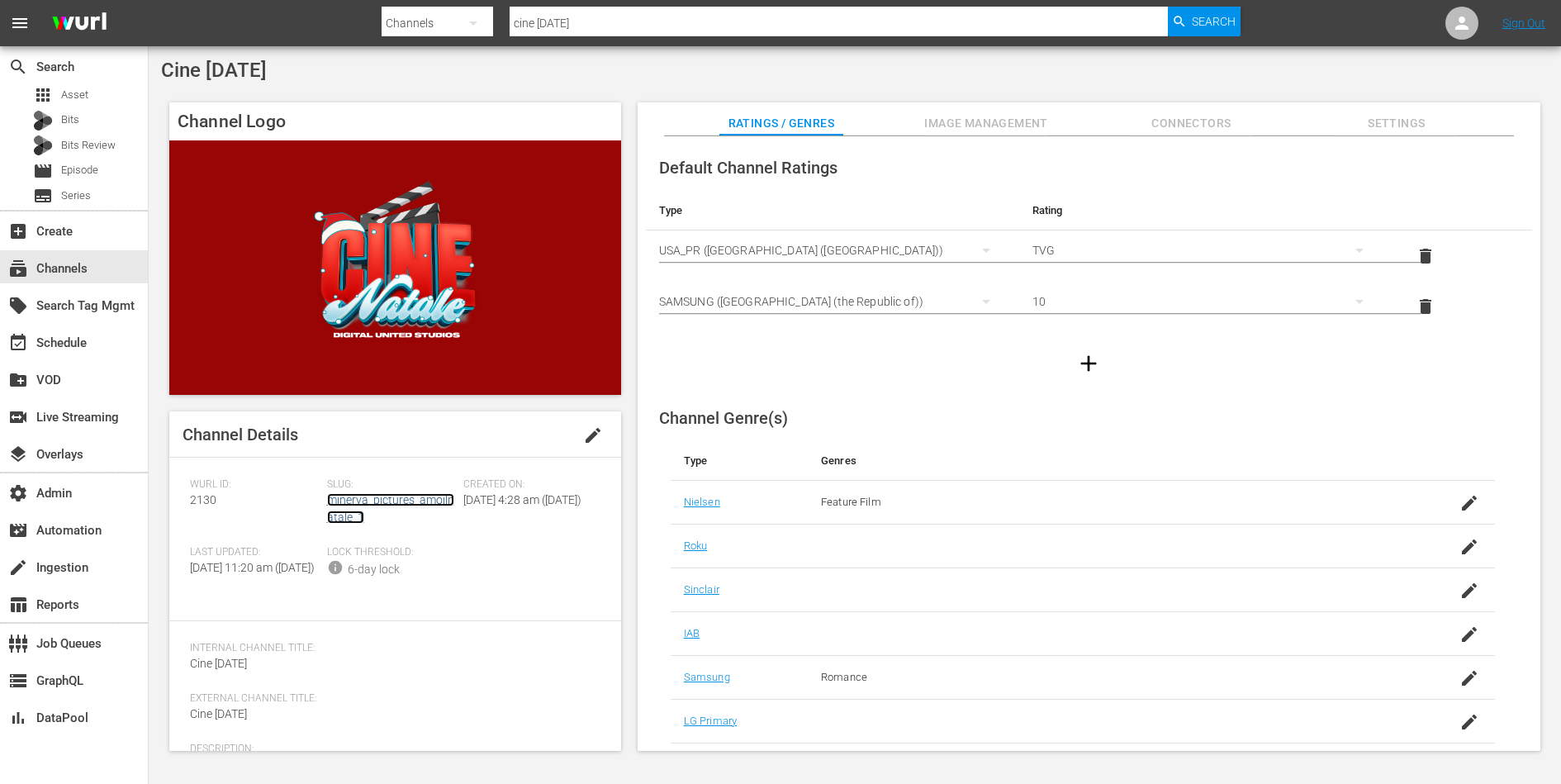
click at [333, 516] on link "minerva_pictures_amoilnatale_1" at bounding box center [390, 509] width 127 height 31
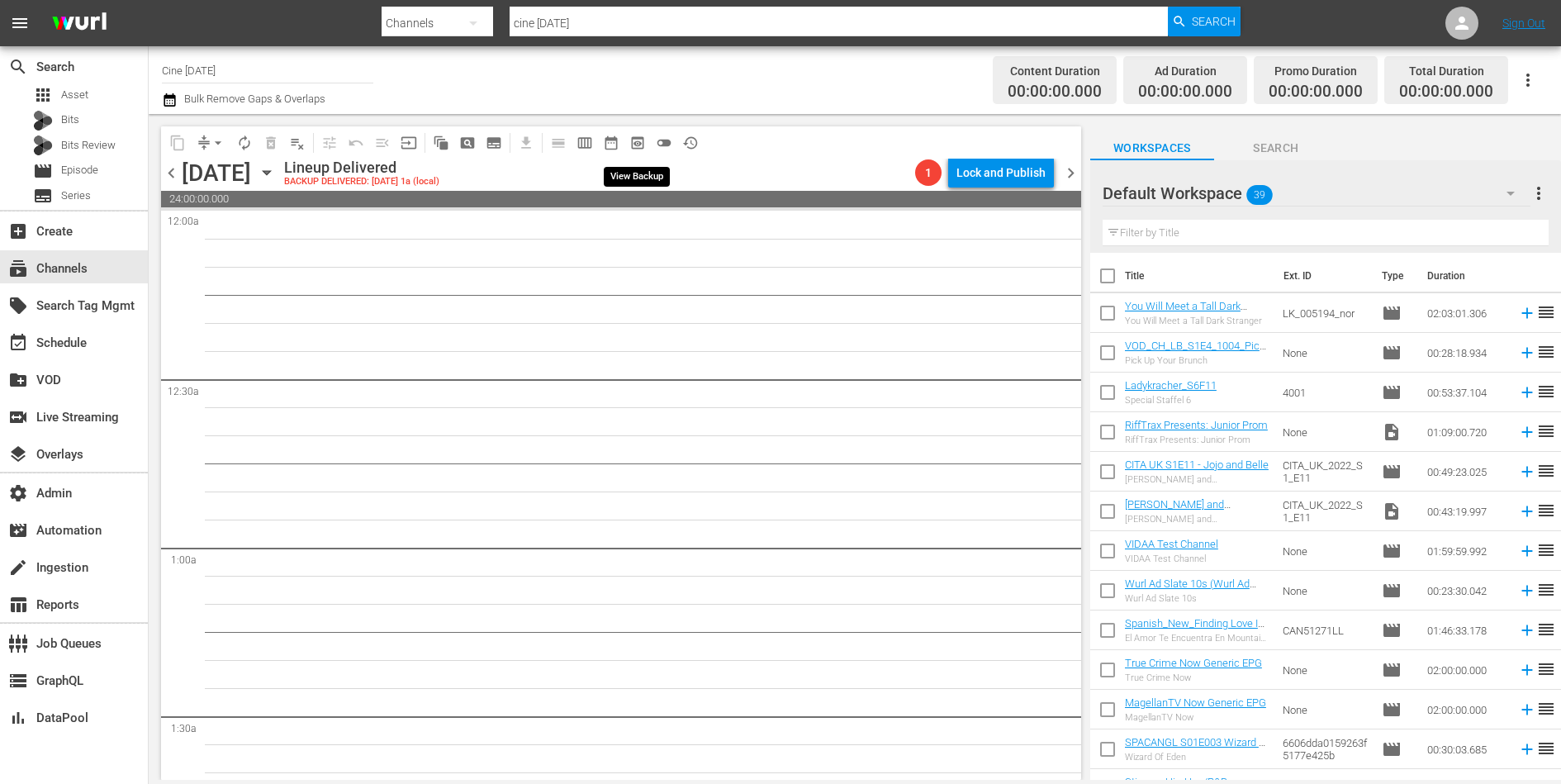
click at [637, 139] on span "preview_outlined" at bounding box center [637, 142] width 16 height 16
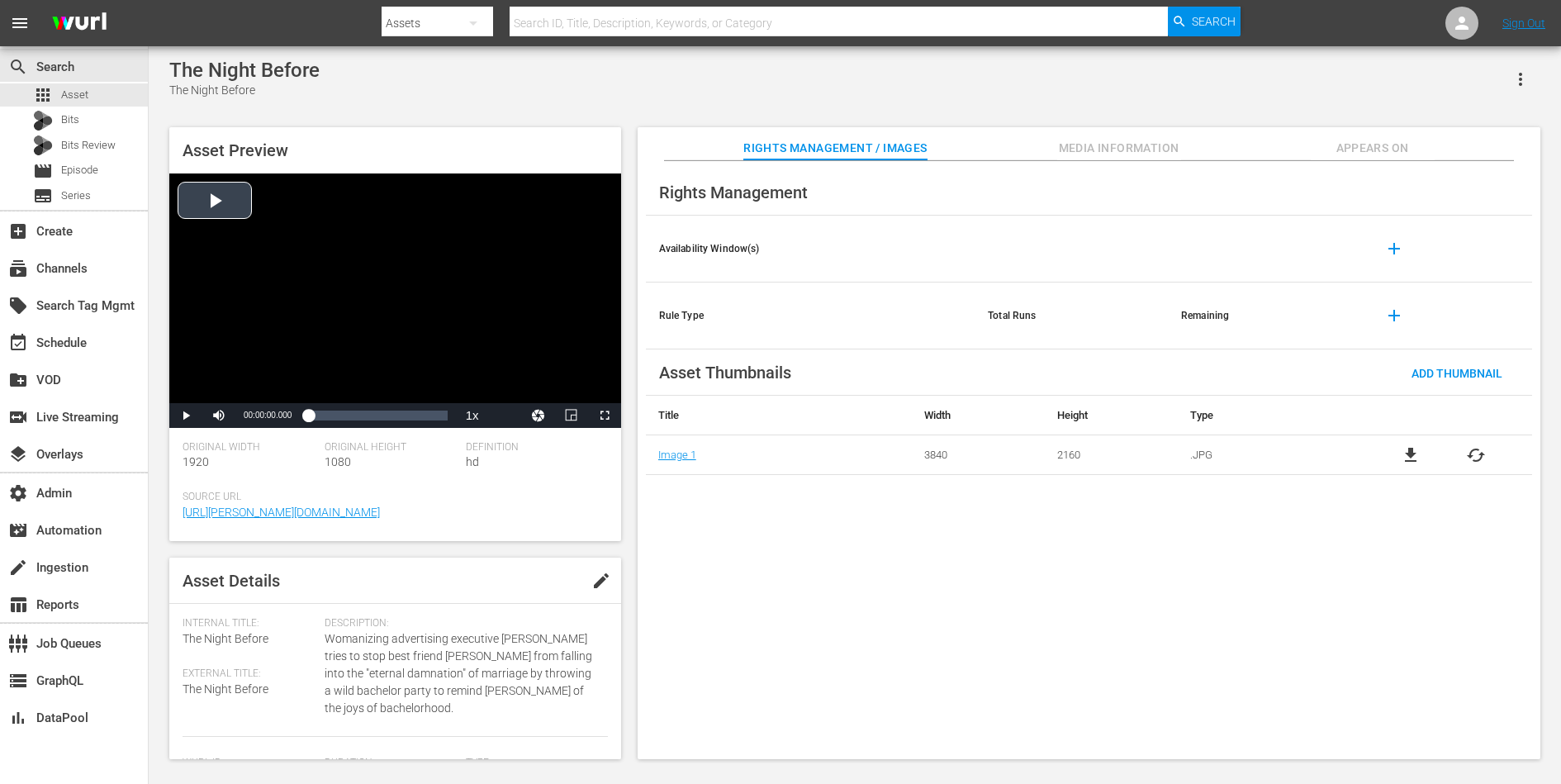
click at [250, 204] on div "Video Player" at bounding box center [396, 288] width 452 height 230
click at [398, 410] on div "Loaded : 0.57% 00:55:41.759 00:00:01.900" at bounding box center [377, 415] width 139 height 16
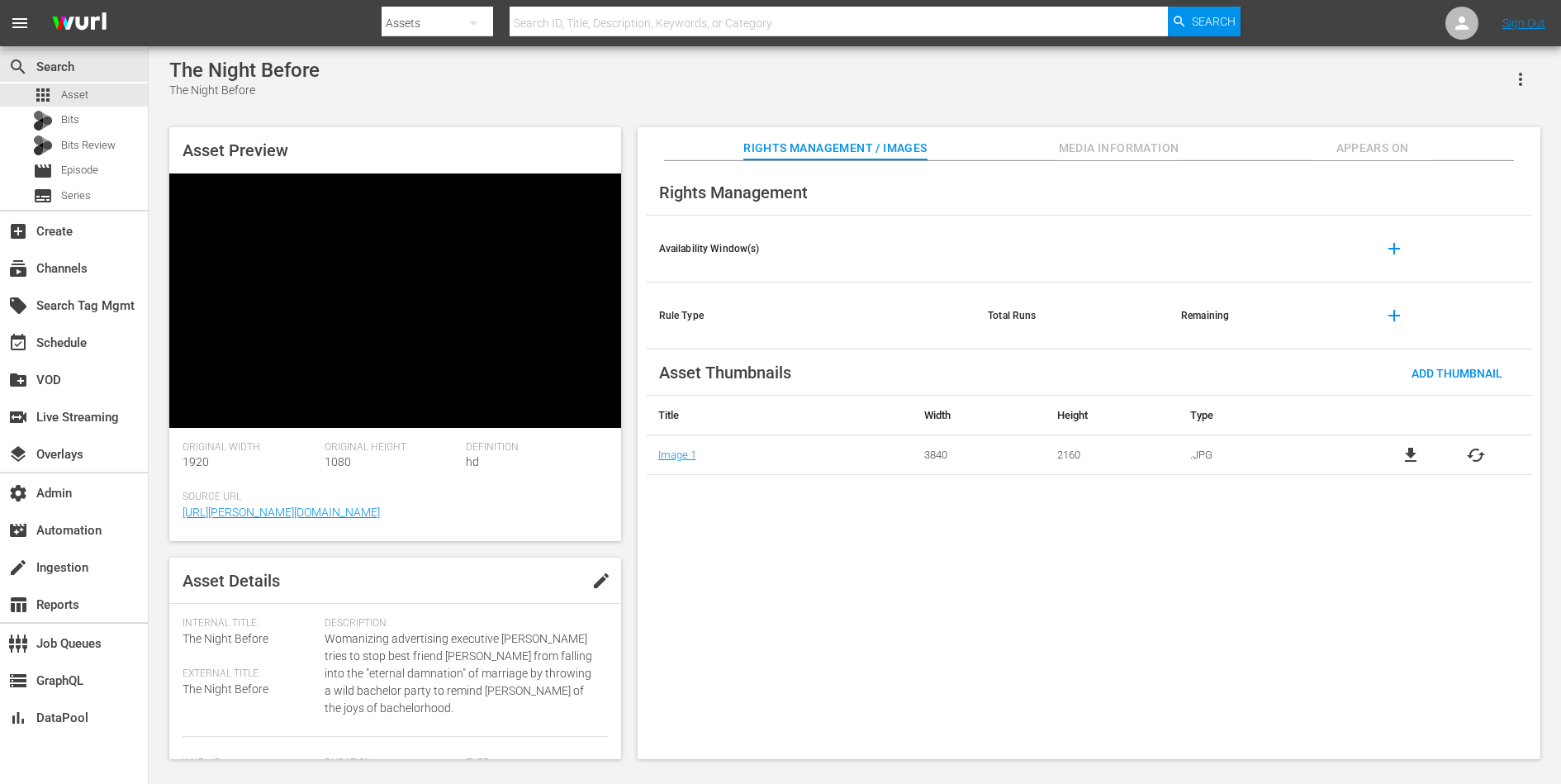
click at [1394, 153] on span "Appears On" at bounding box center [1373, 147] width 124 height 20
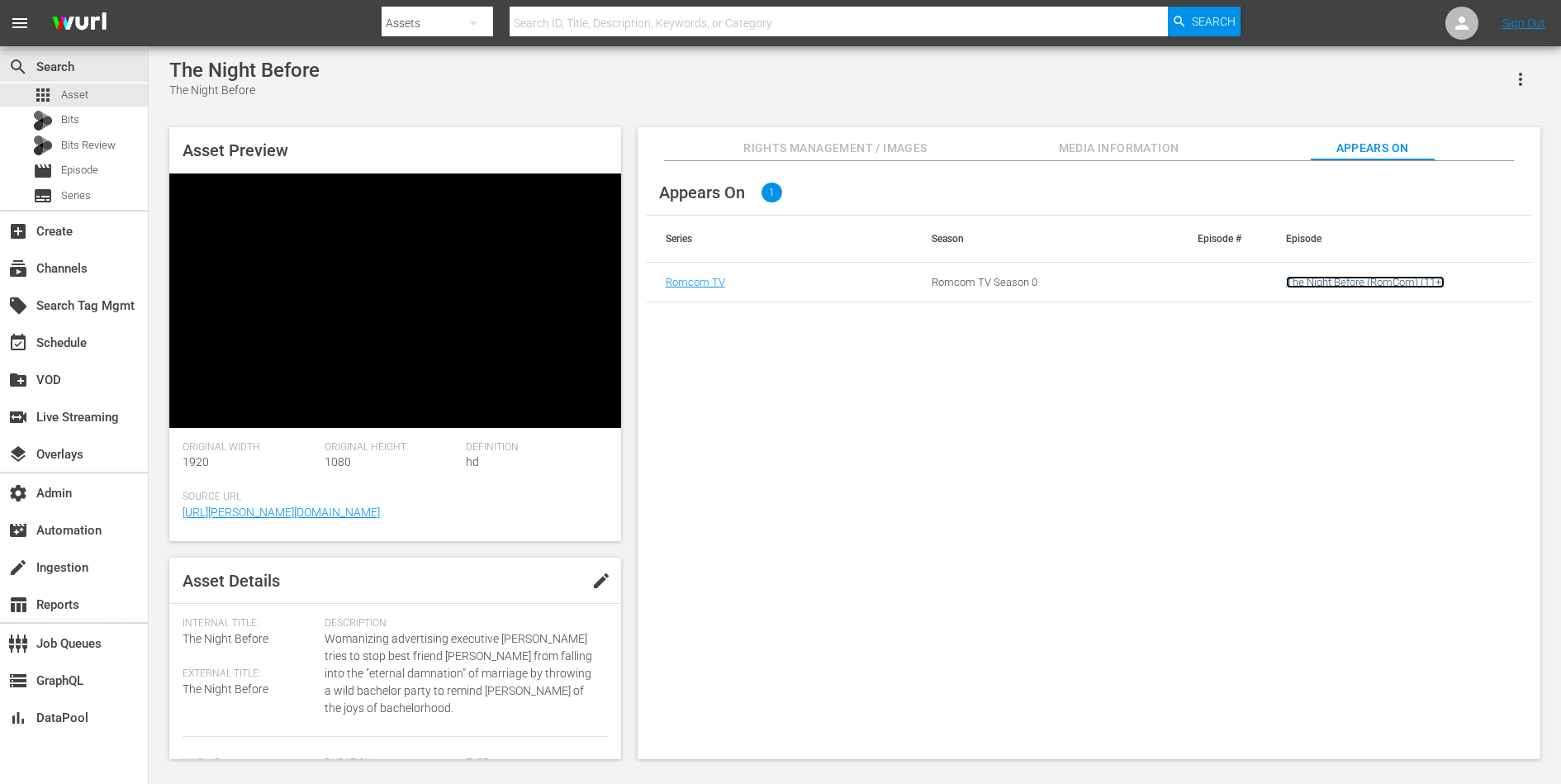
click at [1332, 280] on link "The Night Before (RomCom) (11+)" at bounding box center [1366, 282] width 159 height 13
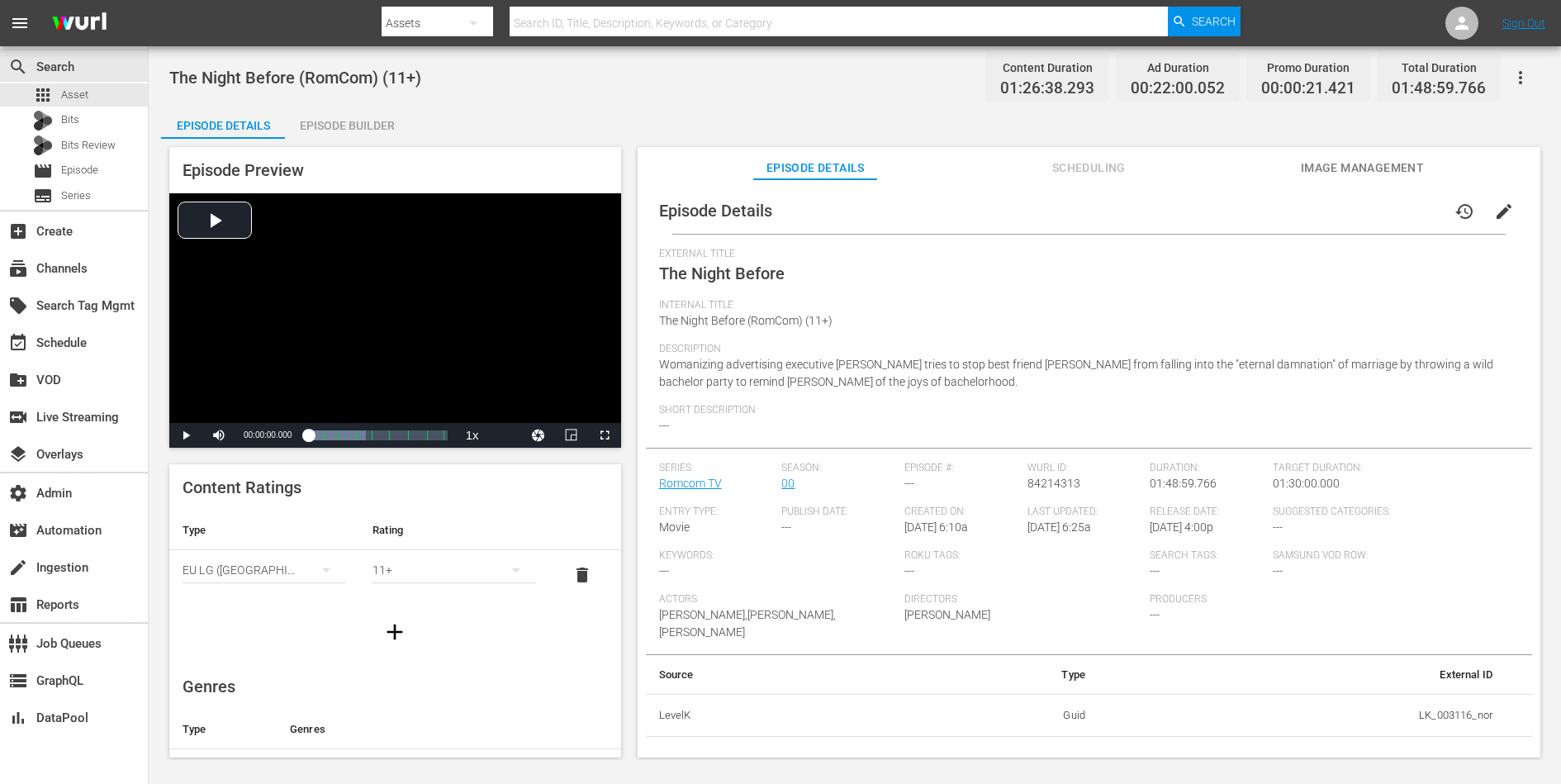
click at [1102, 161] on span "Scheduling" at bounding box center [1089, 168] width 124 height 20
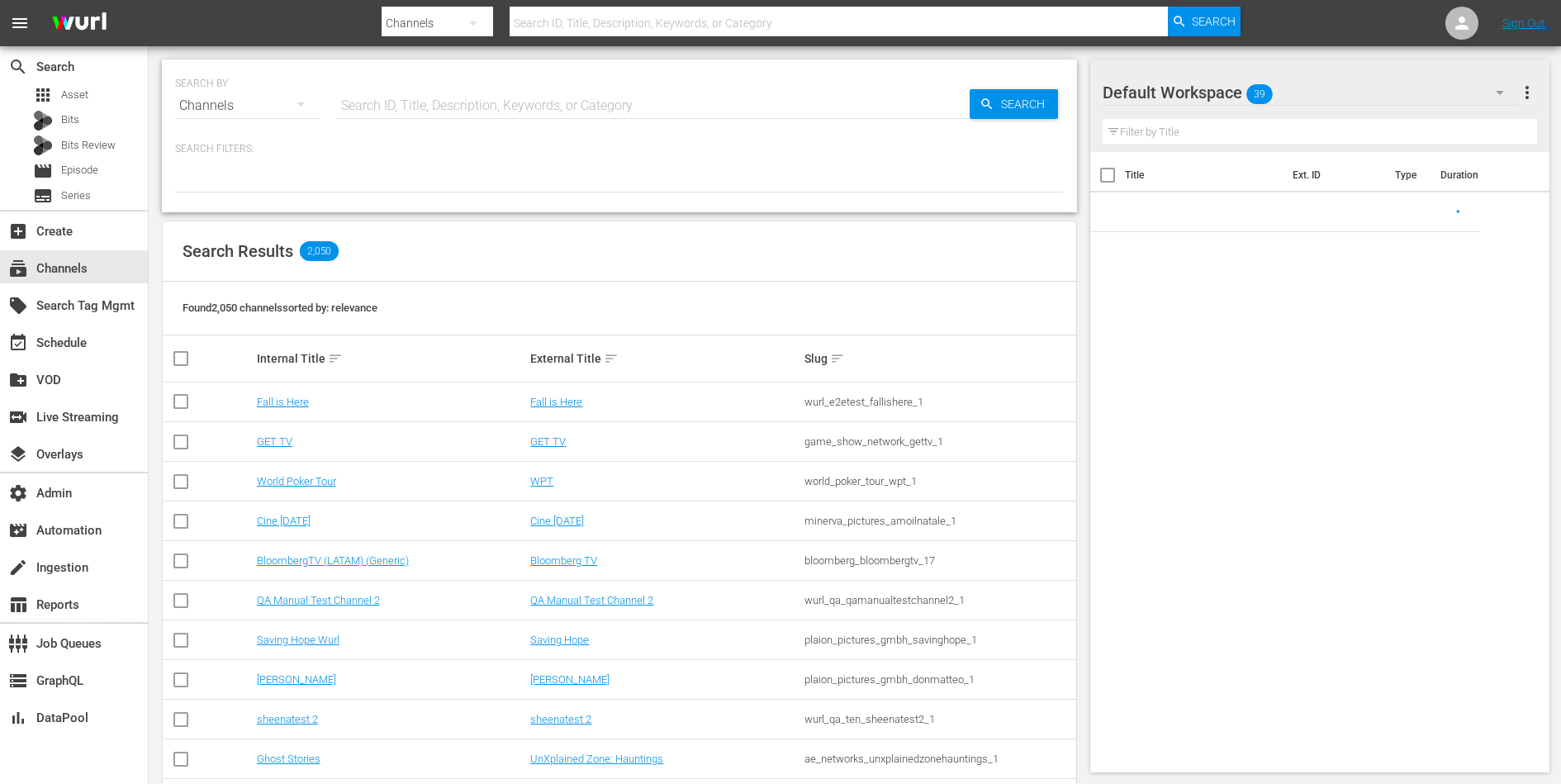
click at [456, 103] on input "text" at bounding box center [653, 106] width 633 height 40
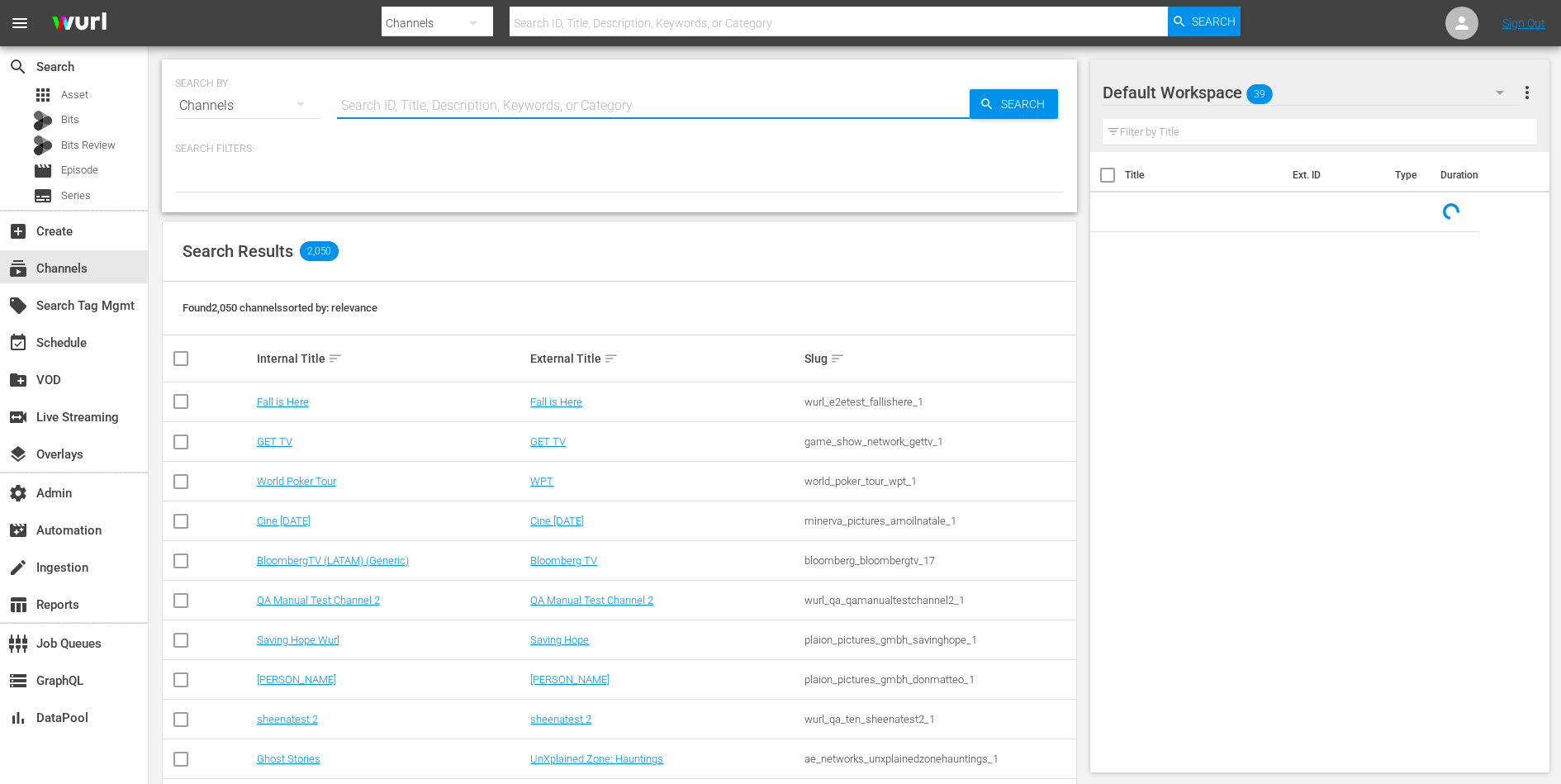
paste input "S2 F7 – Hitzeschock"
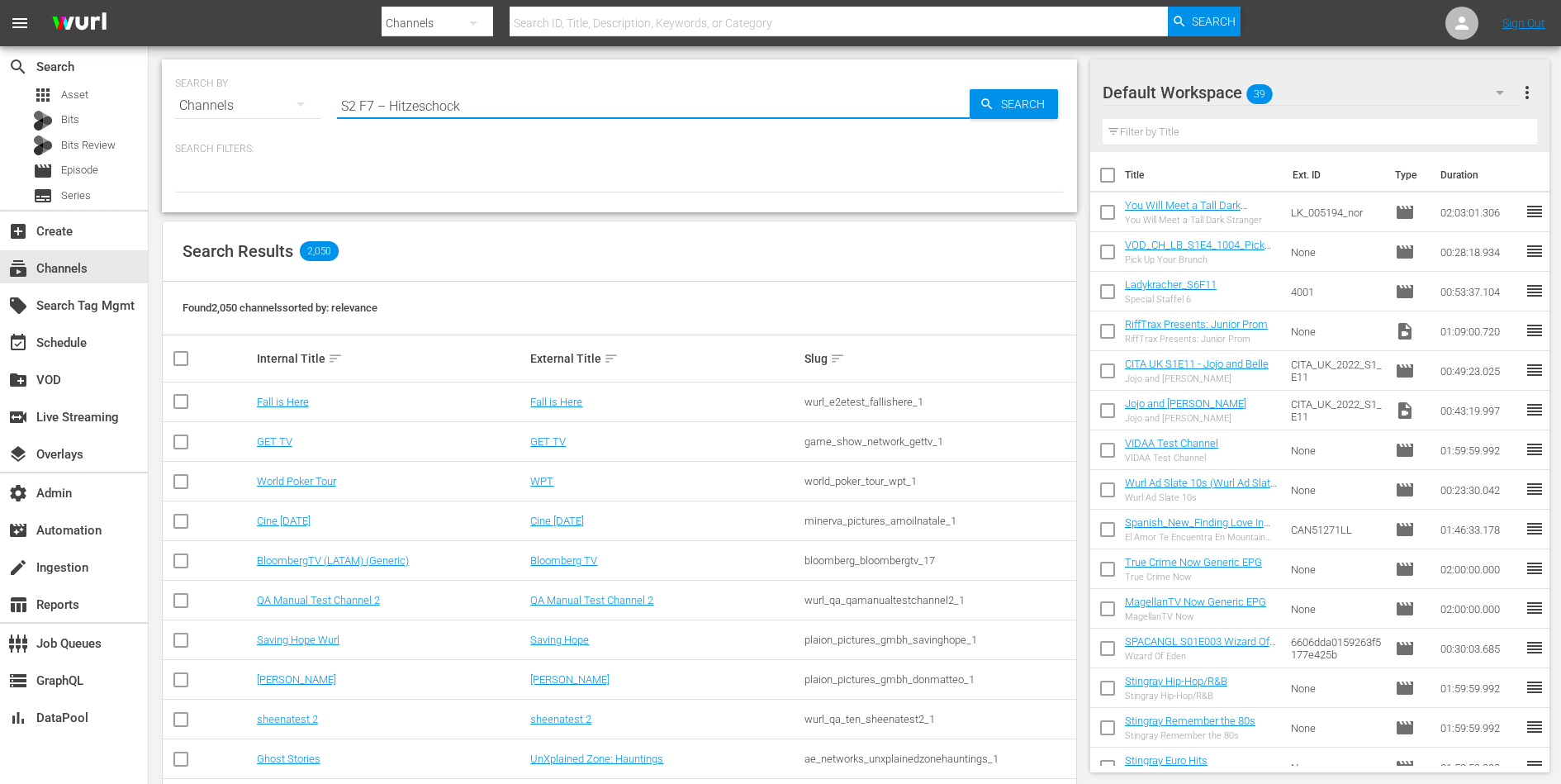
type input "S2 F7 – Hitzeschock"
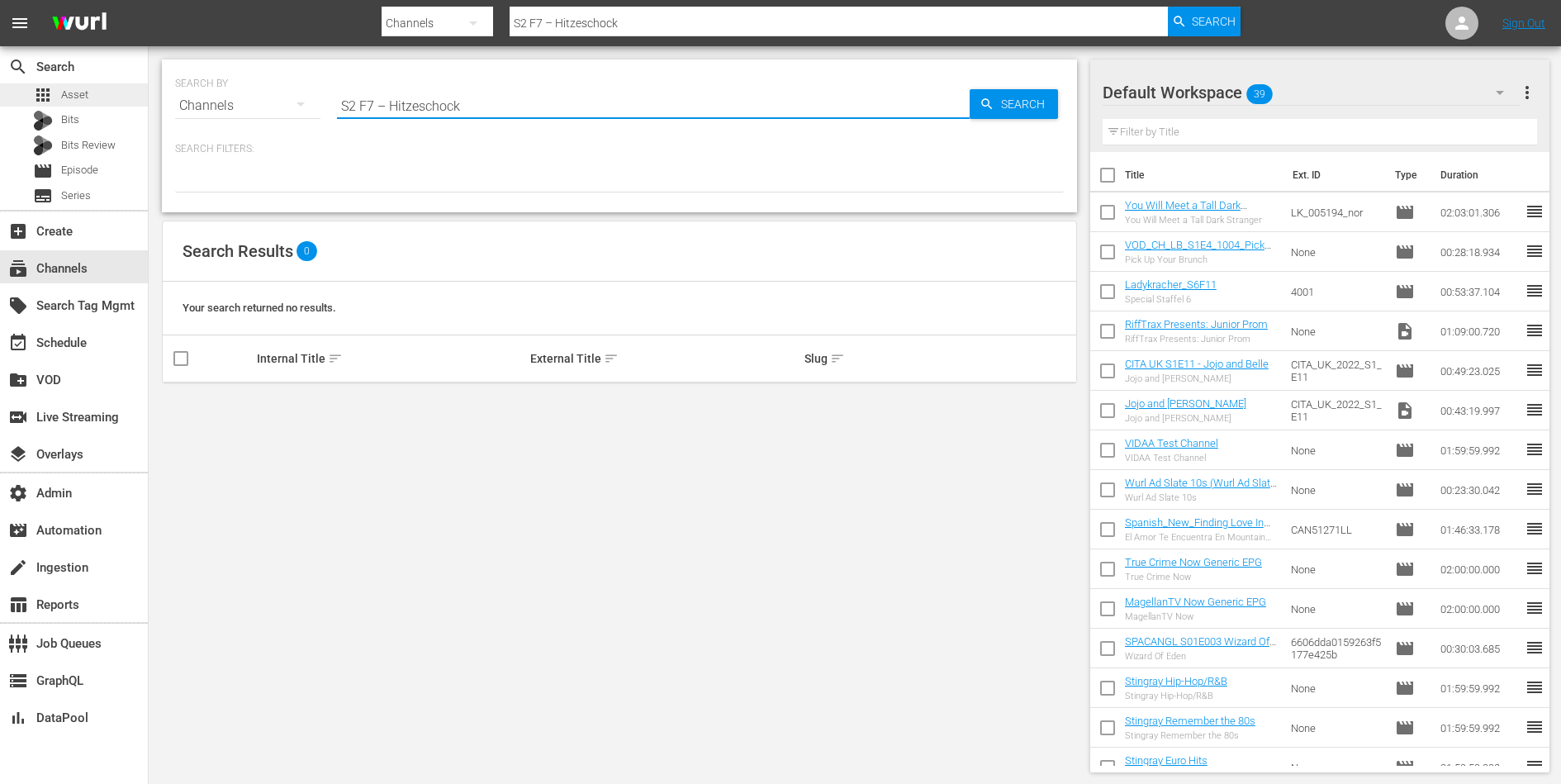
click at [112, 94] on div "apps Asset" at bounding box center [74, 95] width 148 height 23
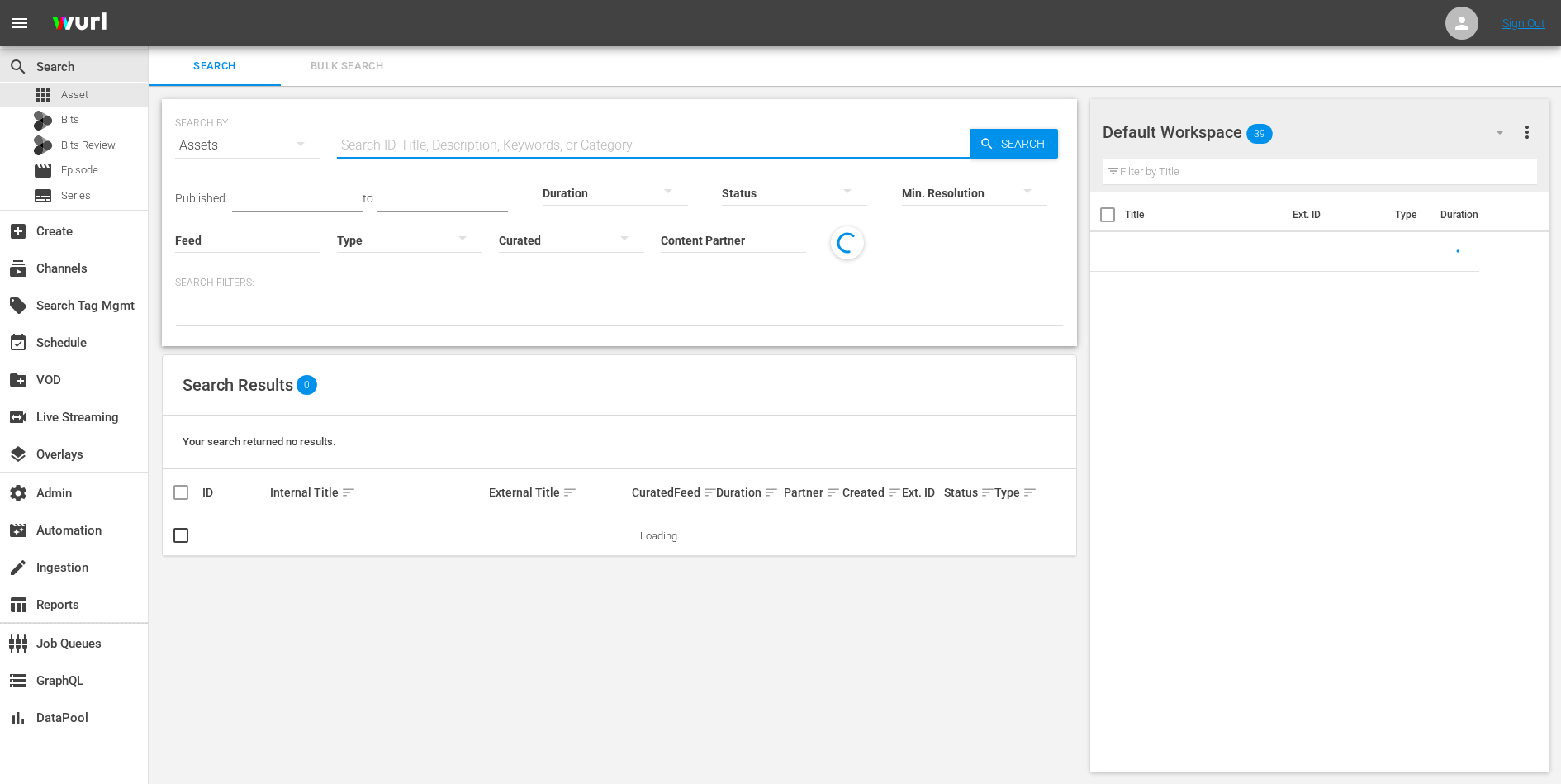
click at [420, 141] on input "text" at bounding box center [653, 145] width 633 height 40
paste input "S2 F7 – Hitzeschock"
type input "S2 F7 – Hitzeschock"
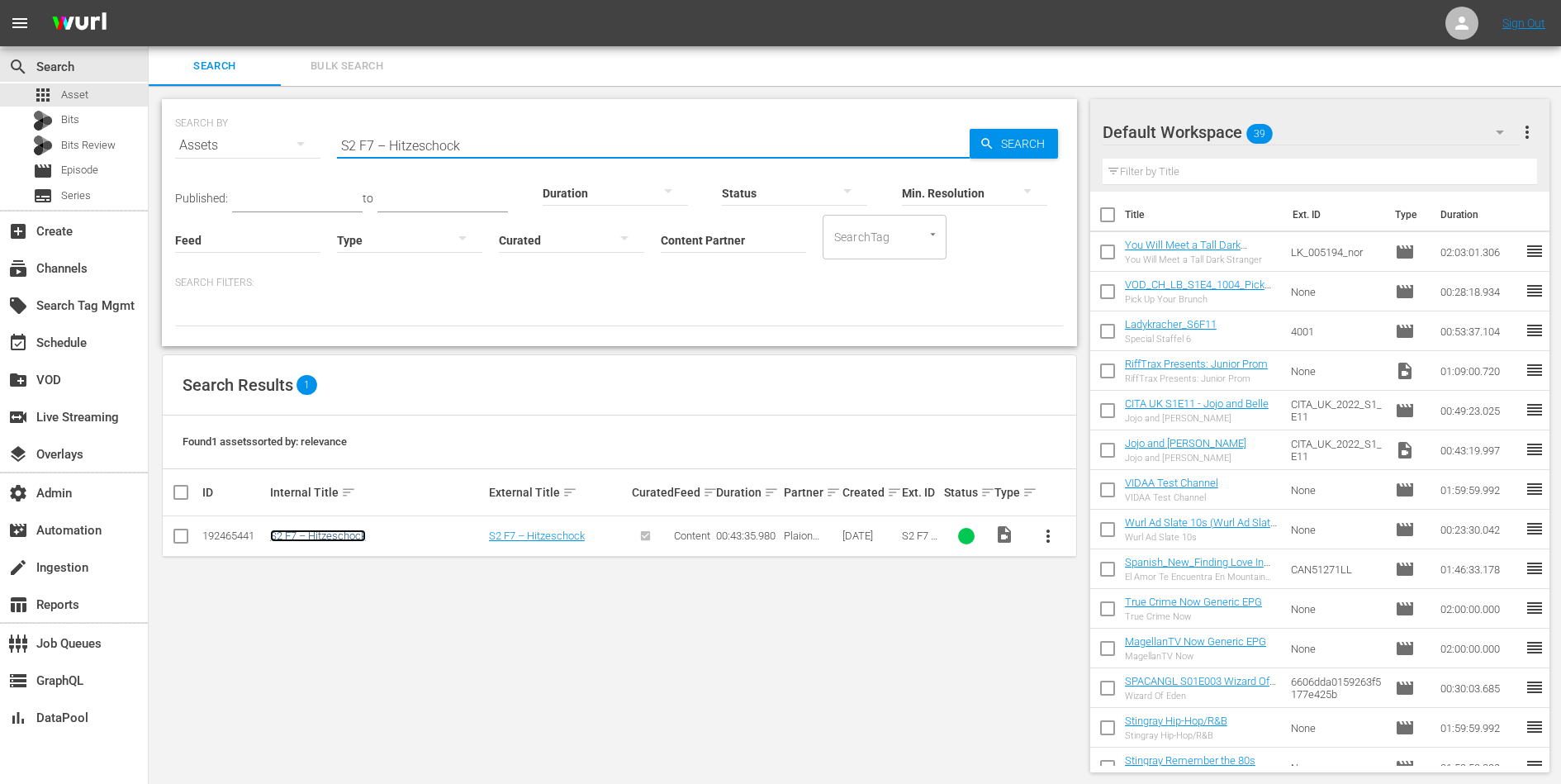
click at [334, 530] on link "S2 F7 – Hitzeschock" at bounding box center [318, 535] width 96 height 13
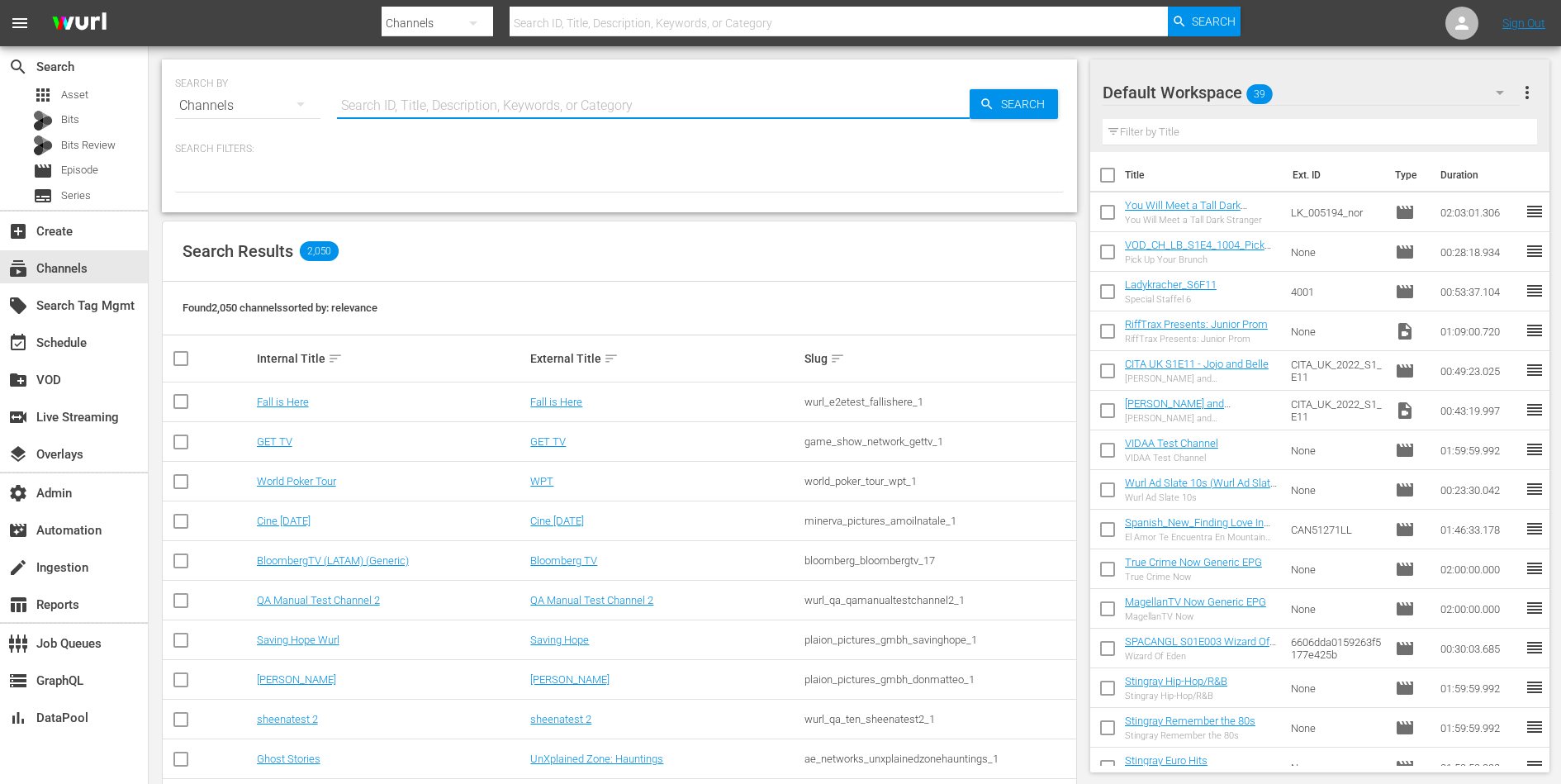
click at [522, 104] on input "text" at bounding box center [653, 106] width 633 height 40
type input "bargain"
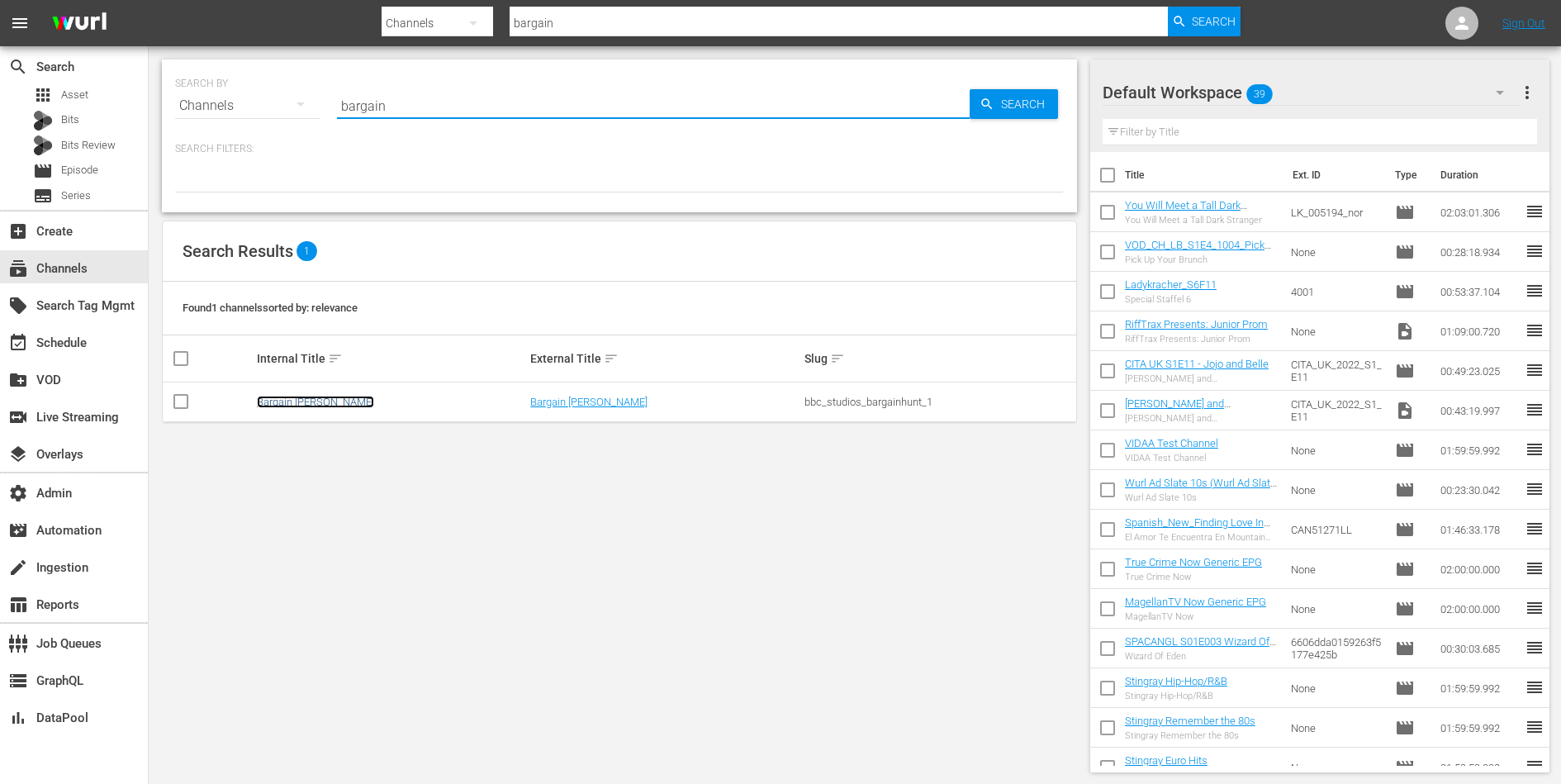
click at [299, 396] on link "Bargain [PERSON_NAME]" at bounding box center [315, 401] width 117 height 13
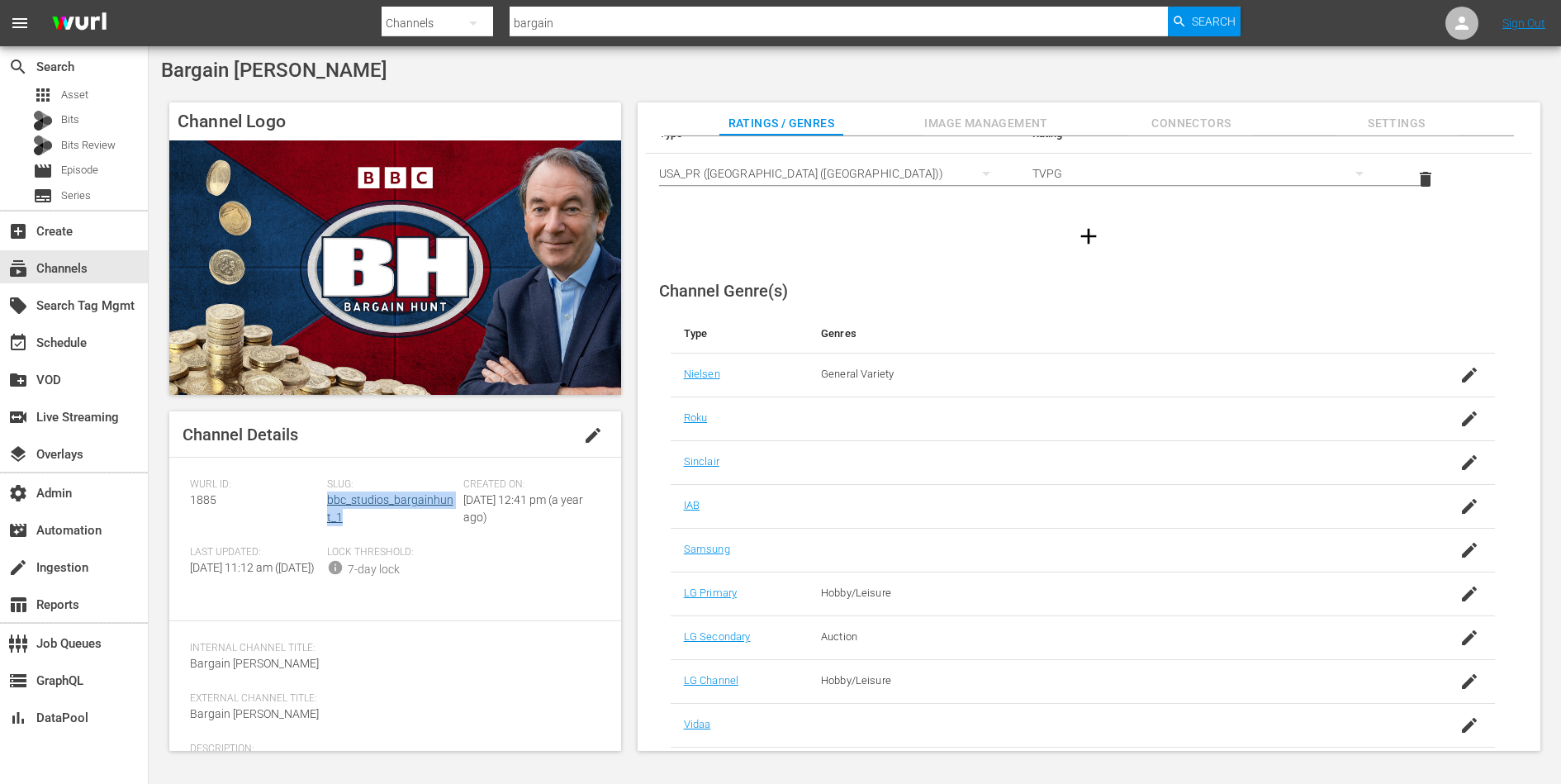
drag, startPoint x: 349, startPoint y: 517, endPoint x: 326, endPoint y: 505, distance: 25.9
click at [327, 505] on div "Slug: bbc_studios_bargainhunt_1" at bounding box center [395, 512] width 137 height 68
copy link "bbc_studios_bargainhunt_1"
click at [1195, 118] on span "Connectors" at bounding box center [1192, 123] width 124 height 20
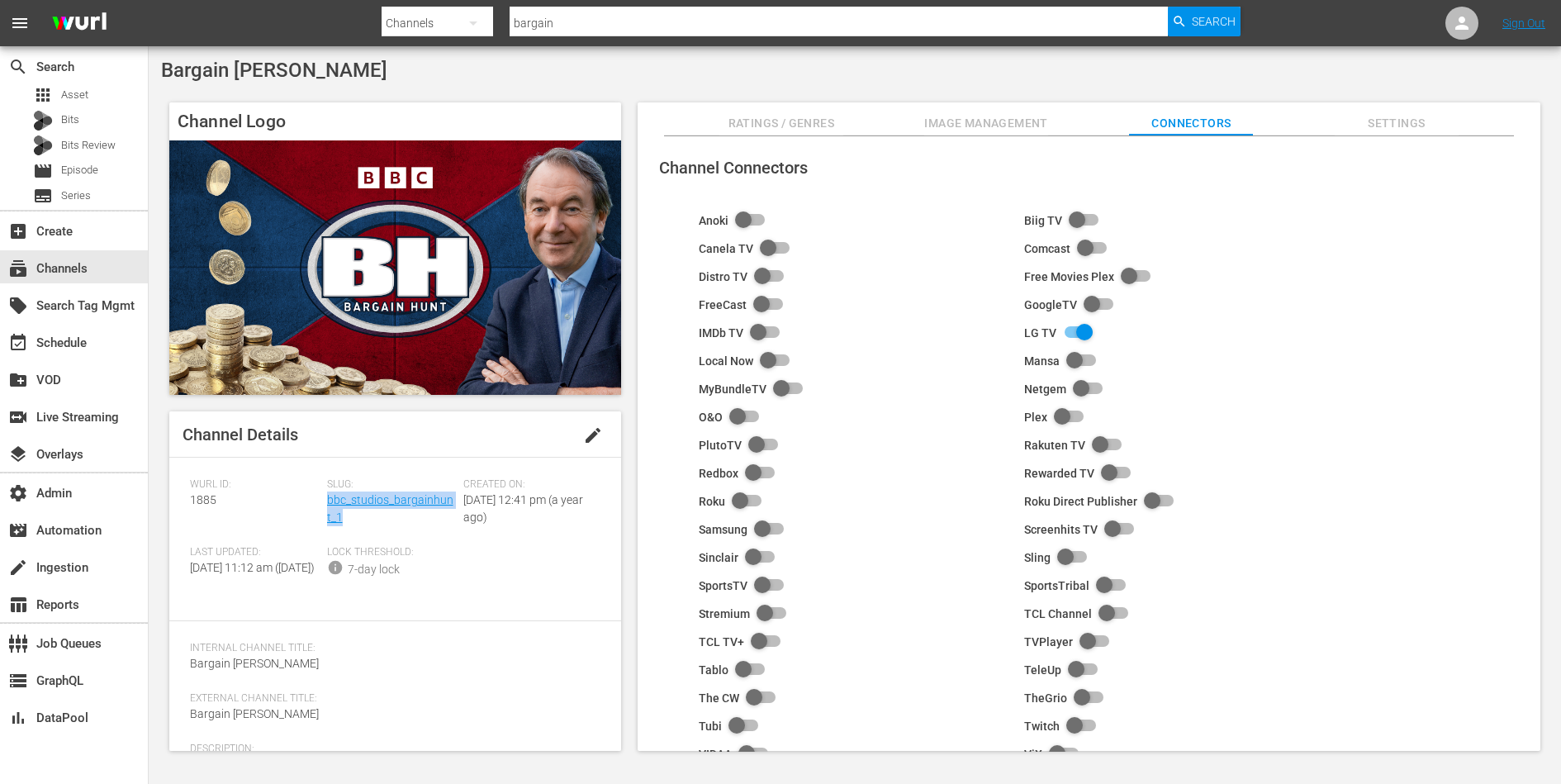
scroll to position [104, 0]
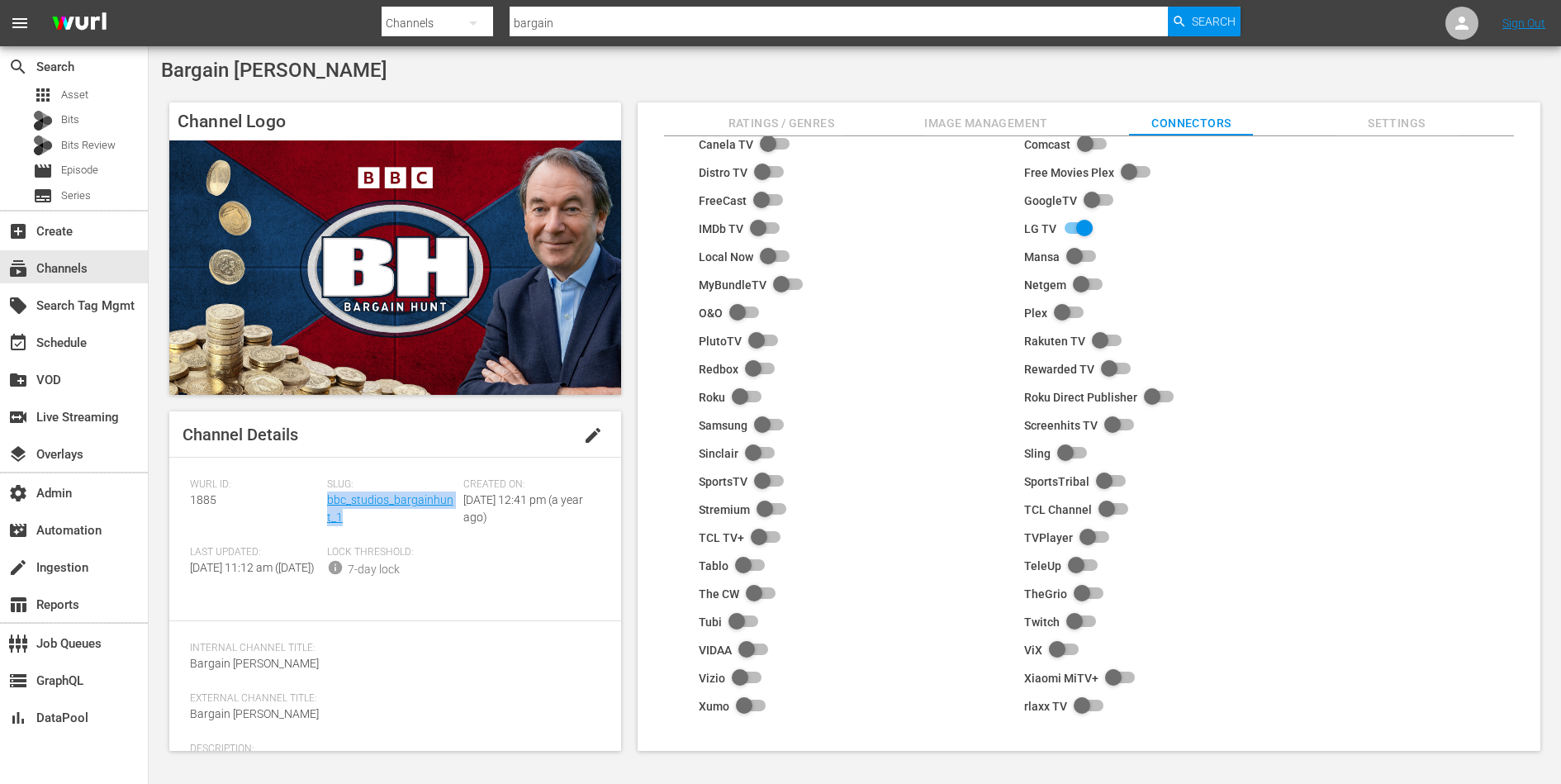
click at [1063, 454] on input "checkbox" at bounding box center [1068, 454] width 36 height 19
checkbox input "true"
click at [1386, 117] on span "Settings" at bounding box center [1397, 123] width 124 height 20
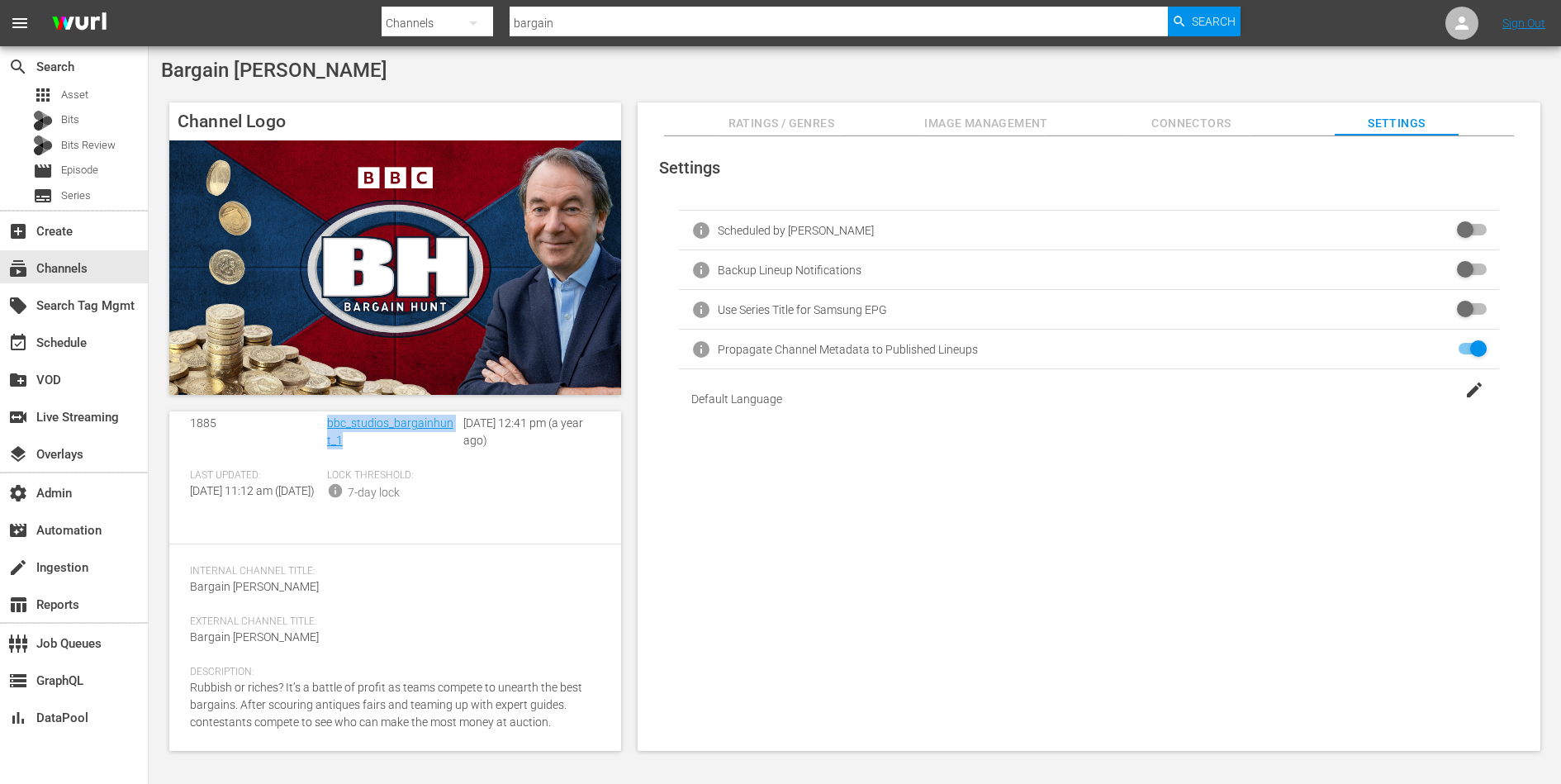
scroll to position [0, 0]
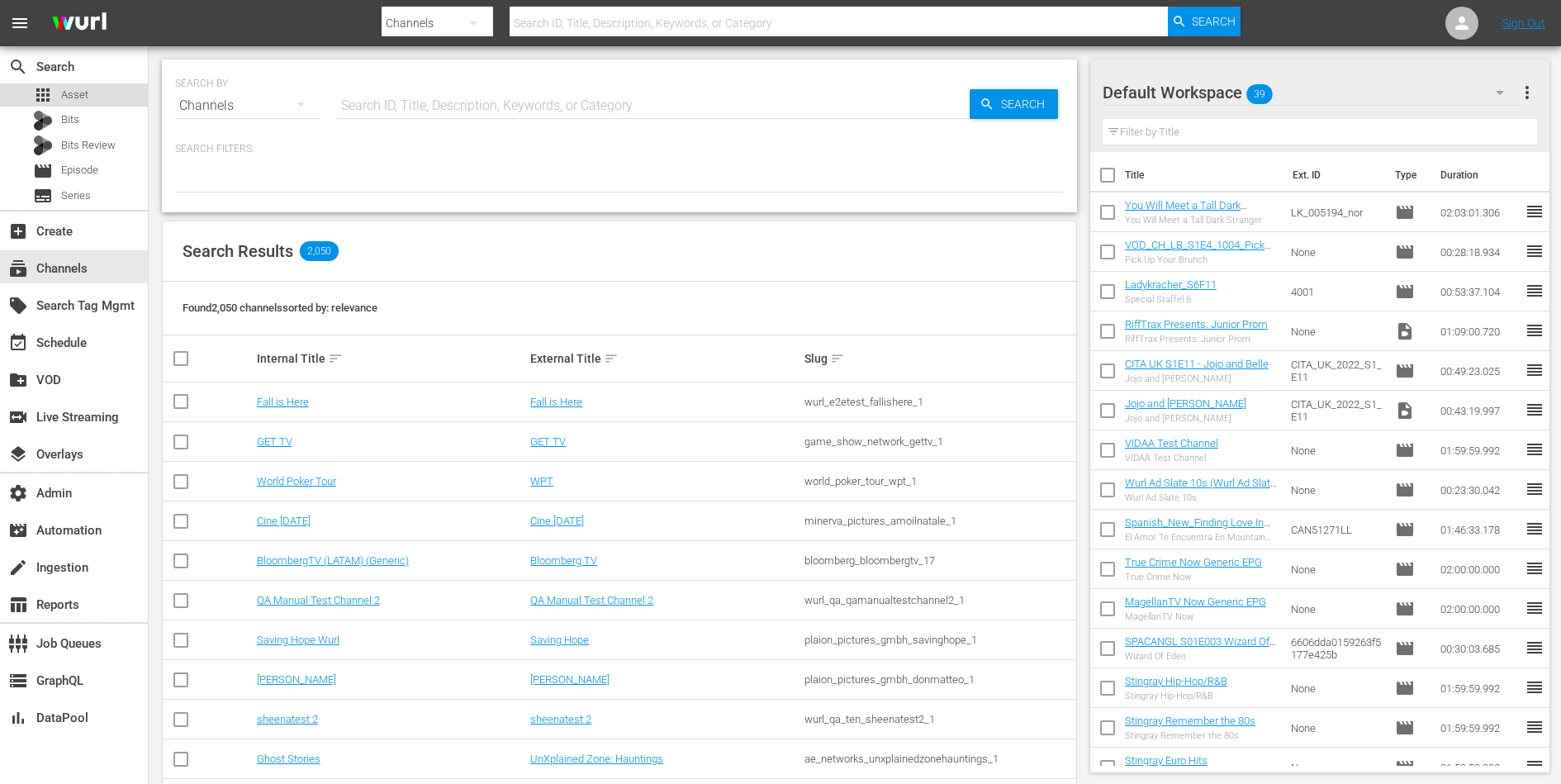
click at [100, 98] on div "apps Asset" at bounding box center [74, 95] width 148 height 23
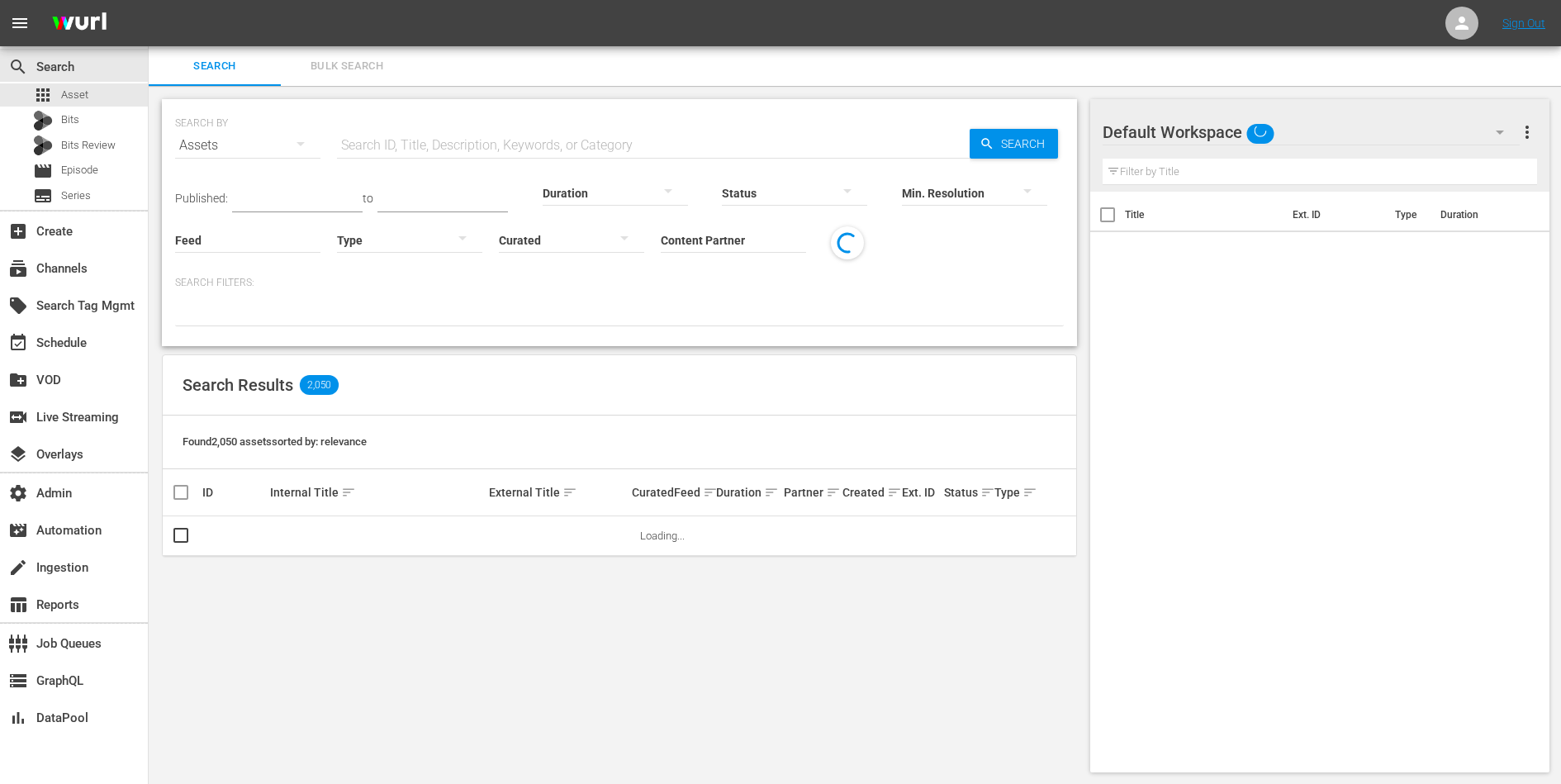
click at [402, 141] on input "text" at bounding box center [653, 145] width 633 height 40
paste input "S1 F10 – Ein Neuanfang"
type input "S1 F10 – Ein Neuanfang"
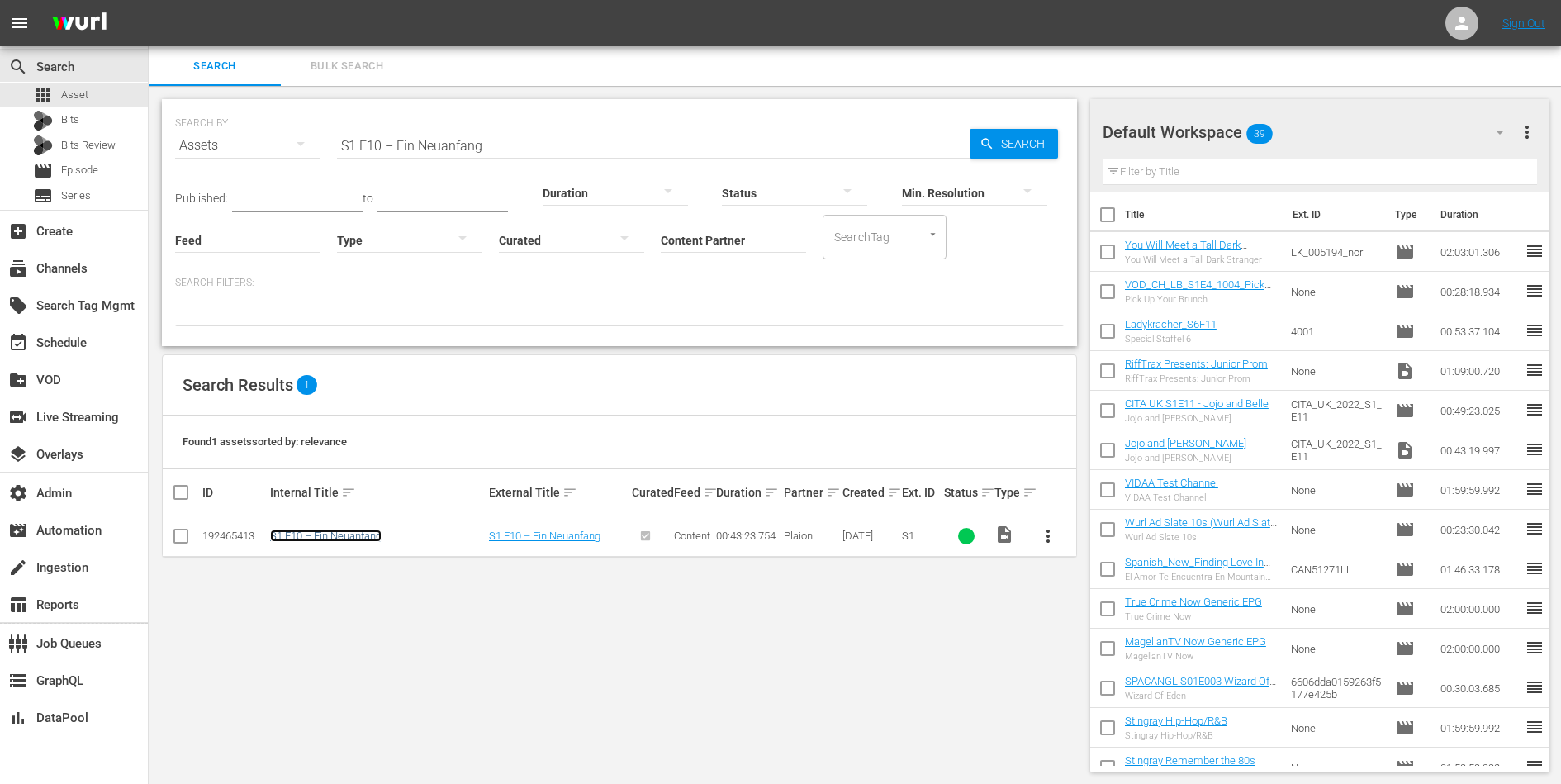
click at [342, 534] on link "S1 F10 – Ein Neuanfang" at bounding box center [326, 535] width 112 height 13
